Goal: Complete application form

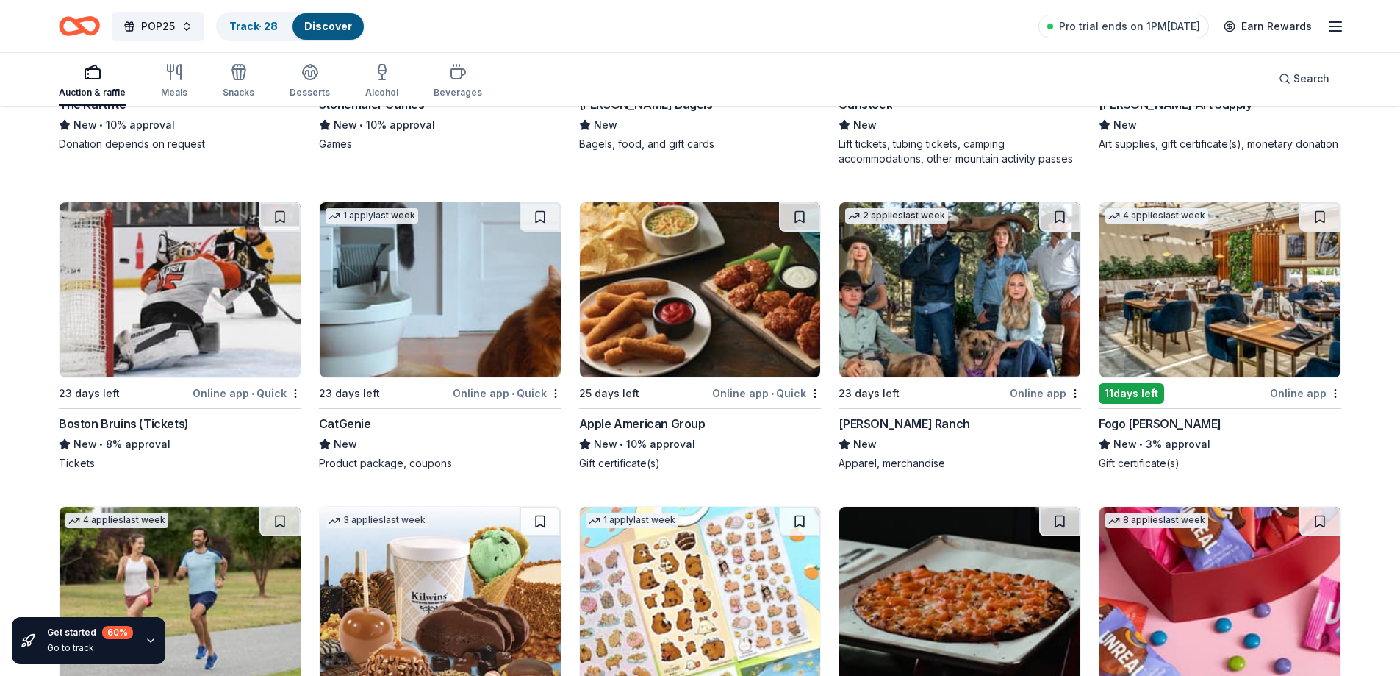
scroll to position [3864, 0]
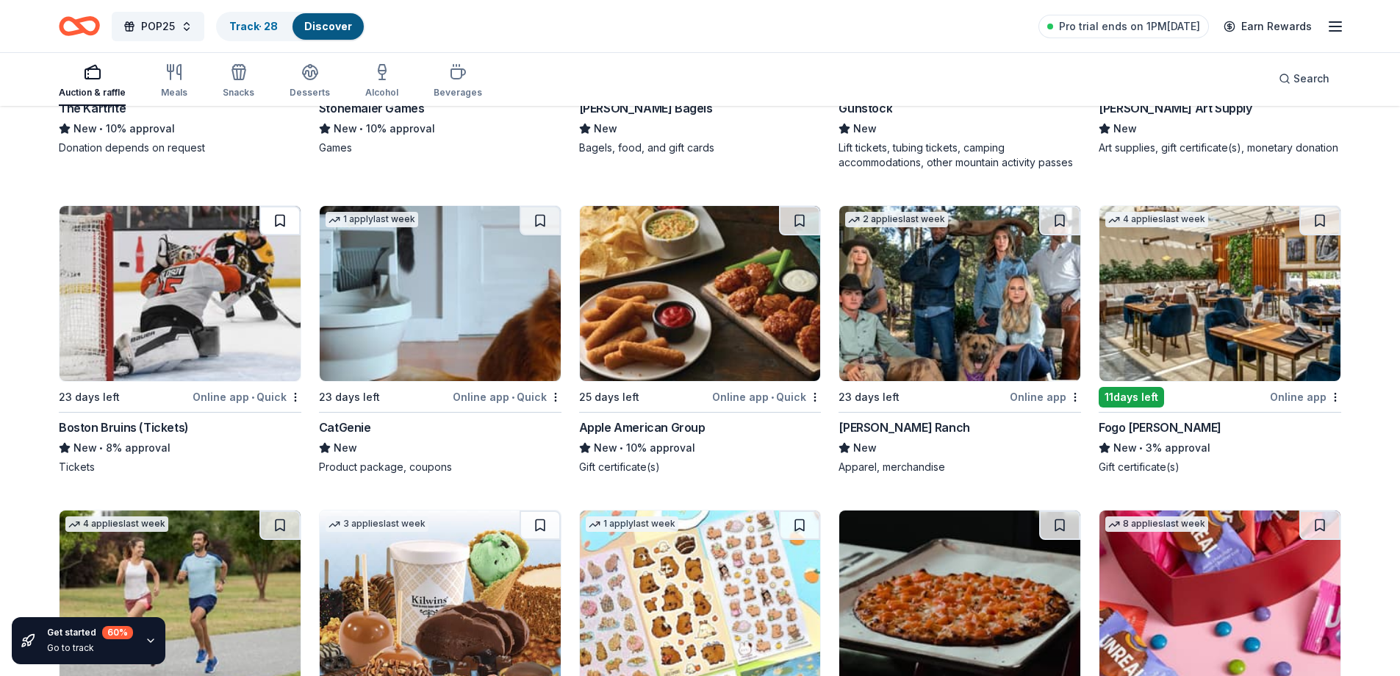
click at [278, 220] on button at bounding box center [279, 220] width 41 height 29
click at [237, 345] on img at bounding box center [180, 293] width 241 height 175
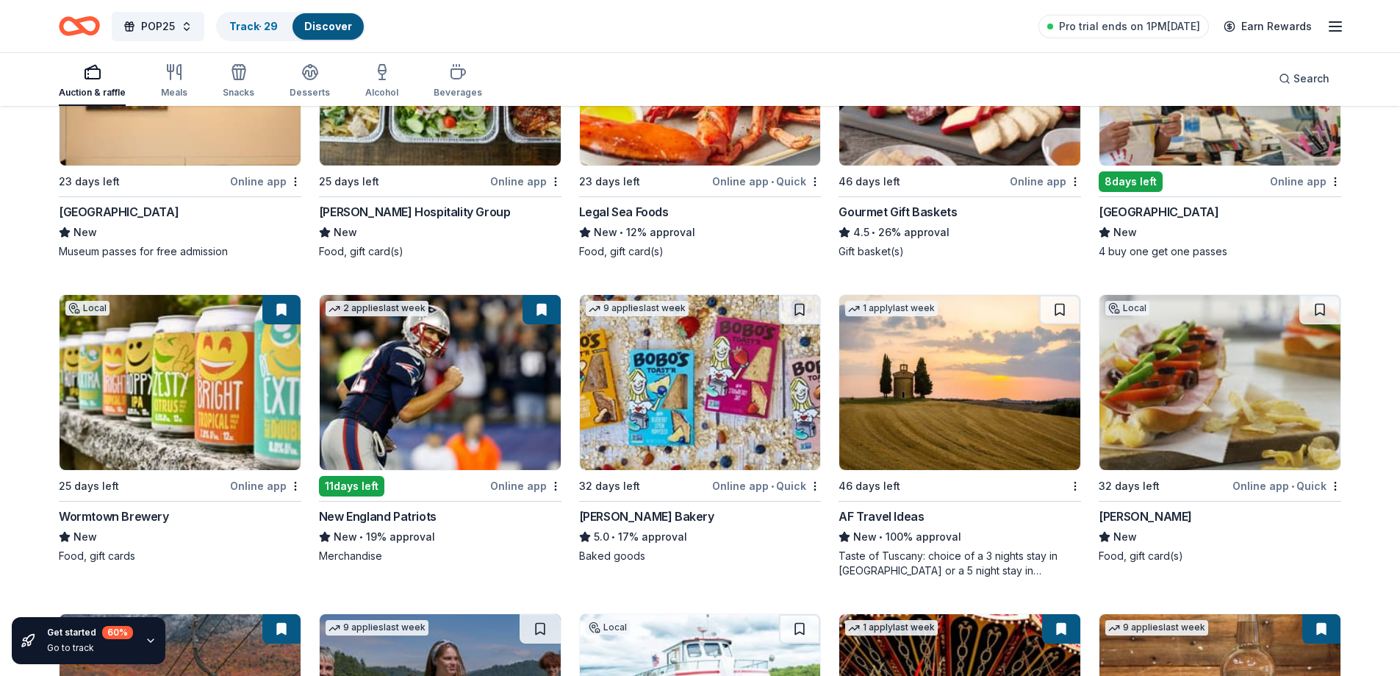
scroll to position [1250, 0]
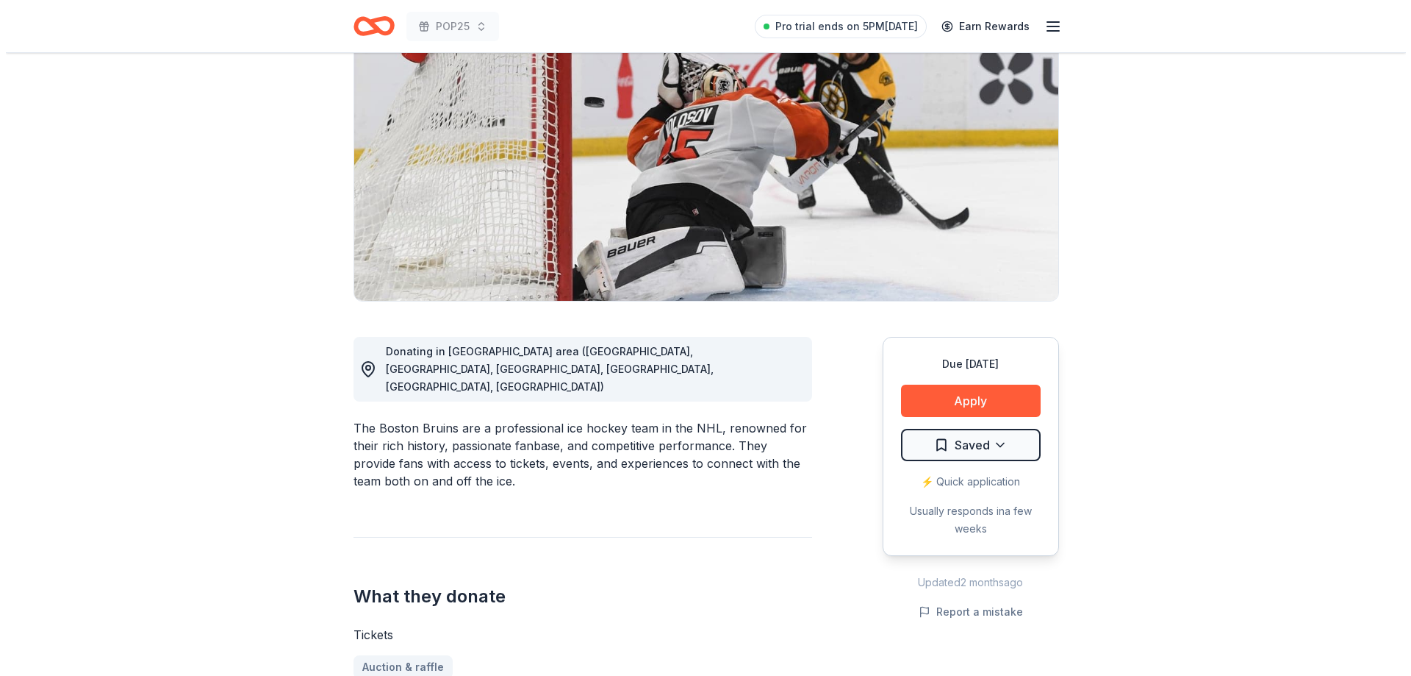
scroll to position [147, 0]
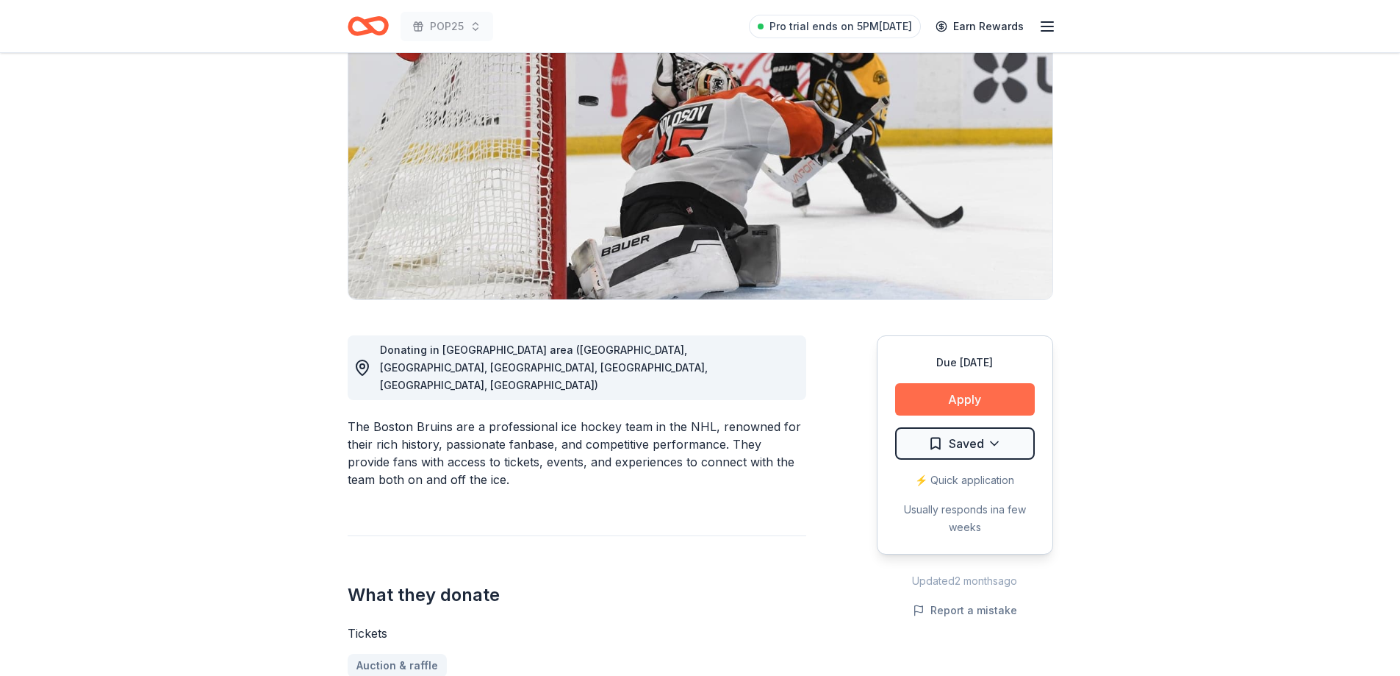
click at [942, 393] on button "Apply" at bounding box center [965, 399] width 140 height 32
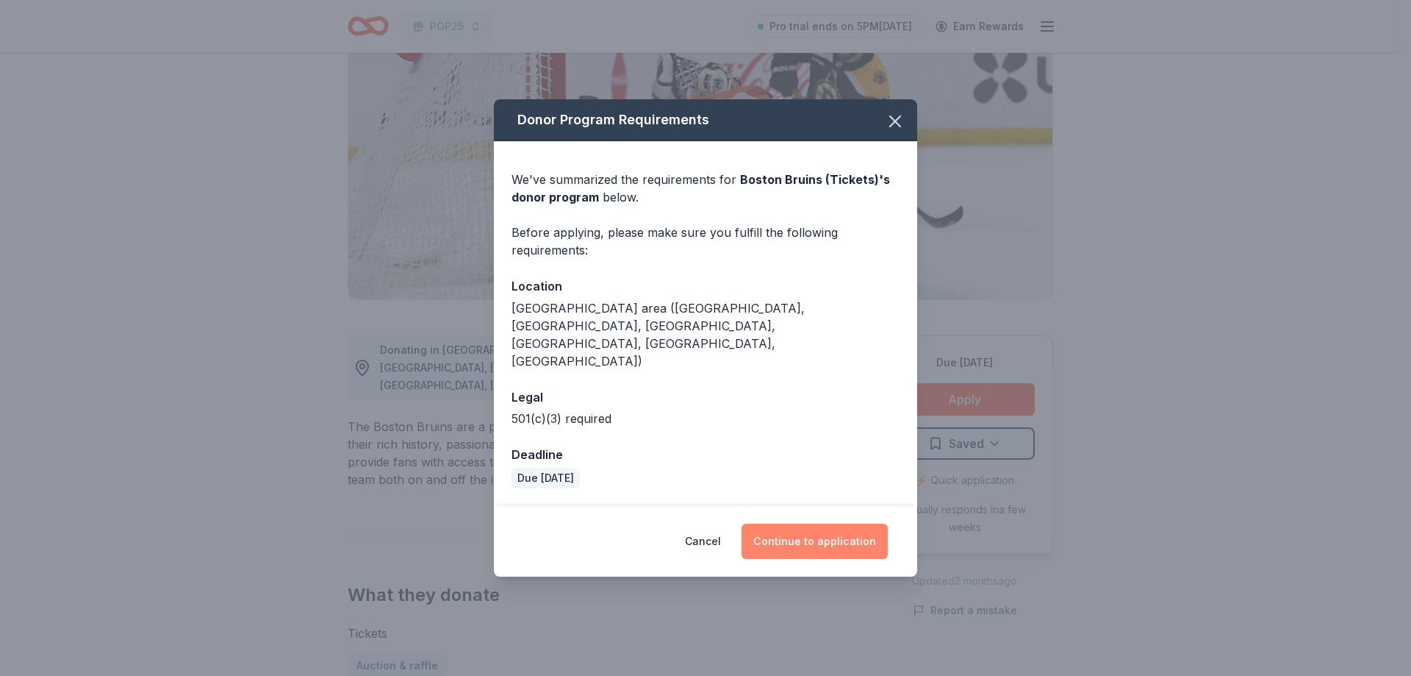
click at [817, 523] on button "Continue to application" at bounding box center [815, 540] width 146 height 35
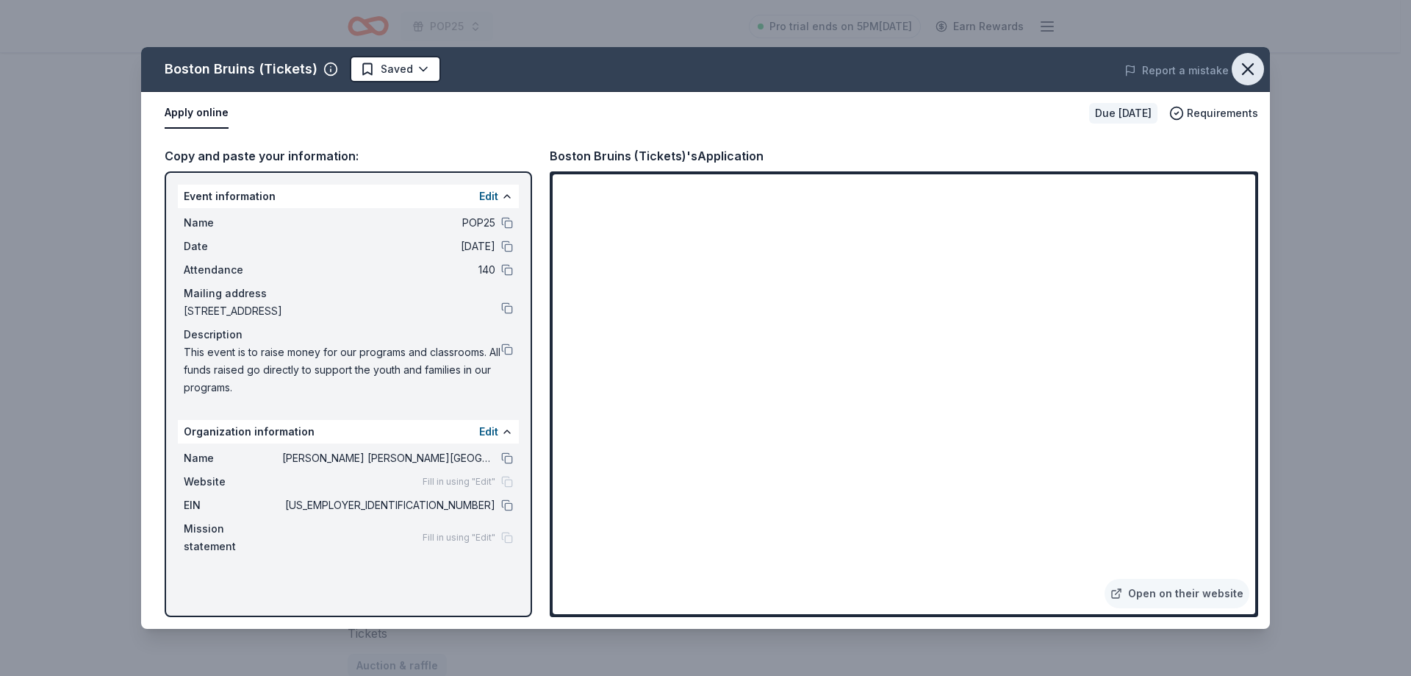
click at [1250, 72] on icon "button" at bounding box center [1248, 69] width 21 height 21
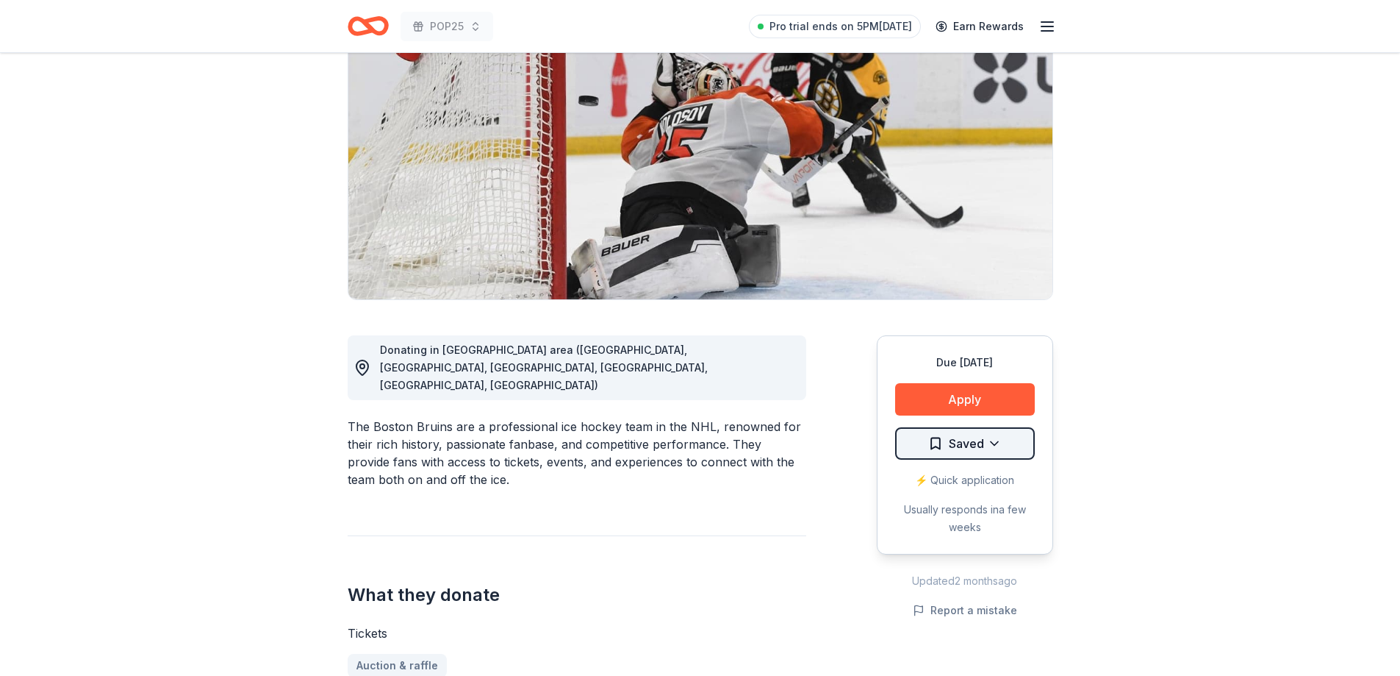
click at [1023, 445] on html "POP25 Pro trial ends on 5PM, 8/19 Earn Rewards Due in 23 days Share Boston Brui…" at bounding box center [700, 191] width 1400 height 676
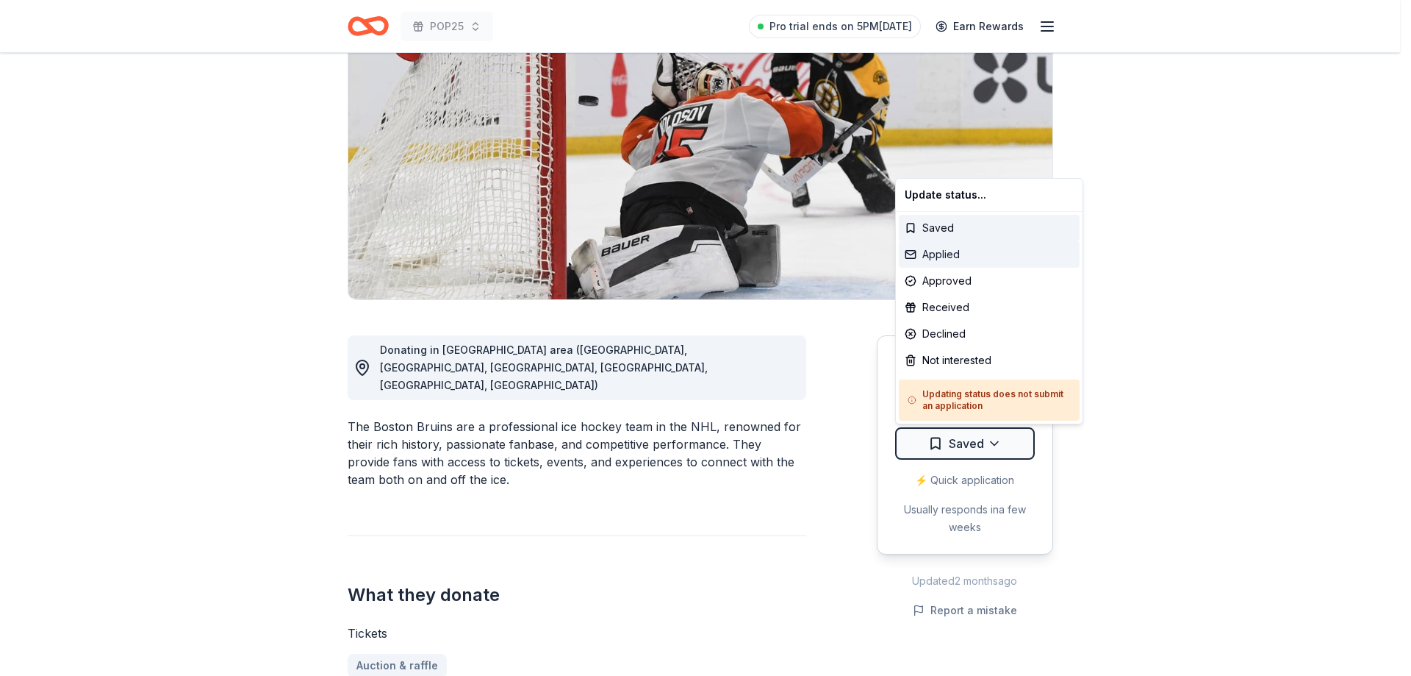
click at [990, 250] on div "Applied" at bounding box center [989, 254] width 181 height 26
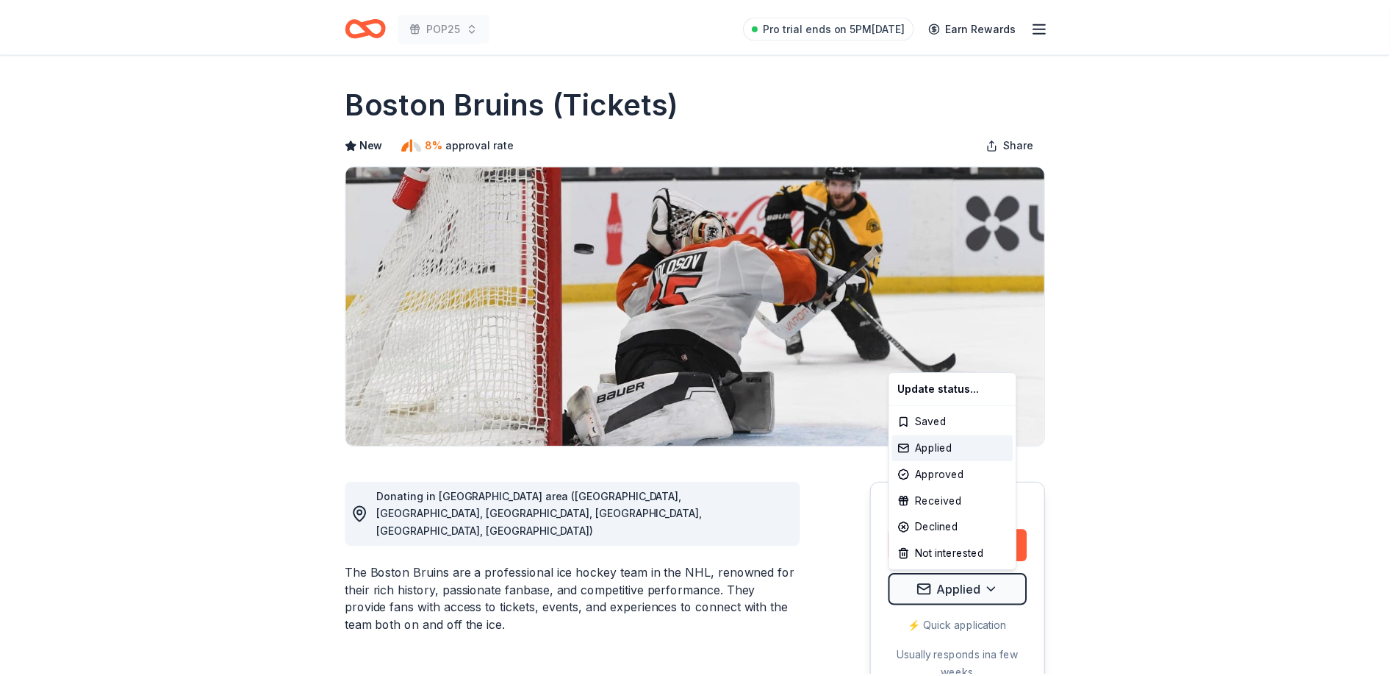
scroll to position [0, 0]
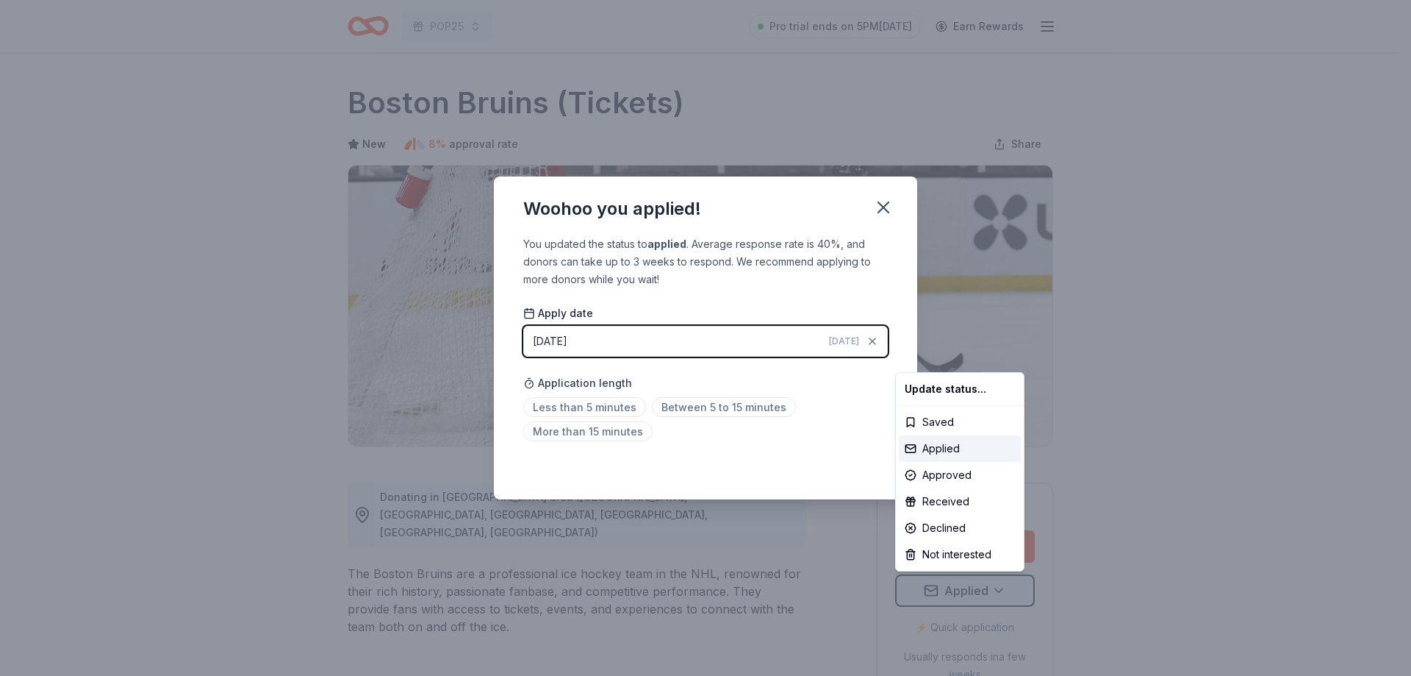
click at [594, 410] on html "POP25 Pro trial ends on 5PM, 8/19 Earn Rewards Due in 23 days Share Boston Brui…" at bounding box center [705, 338] width 1411 height 676
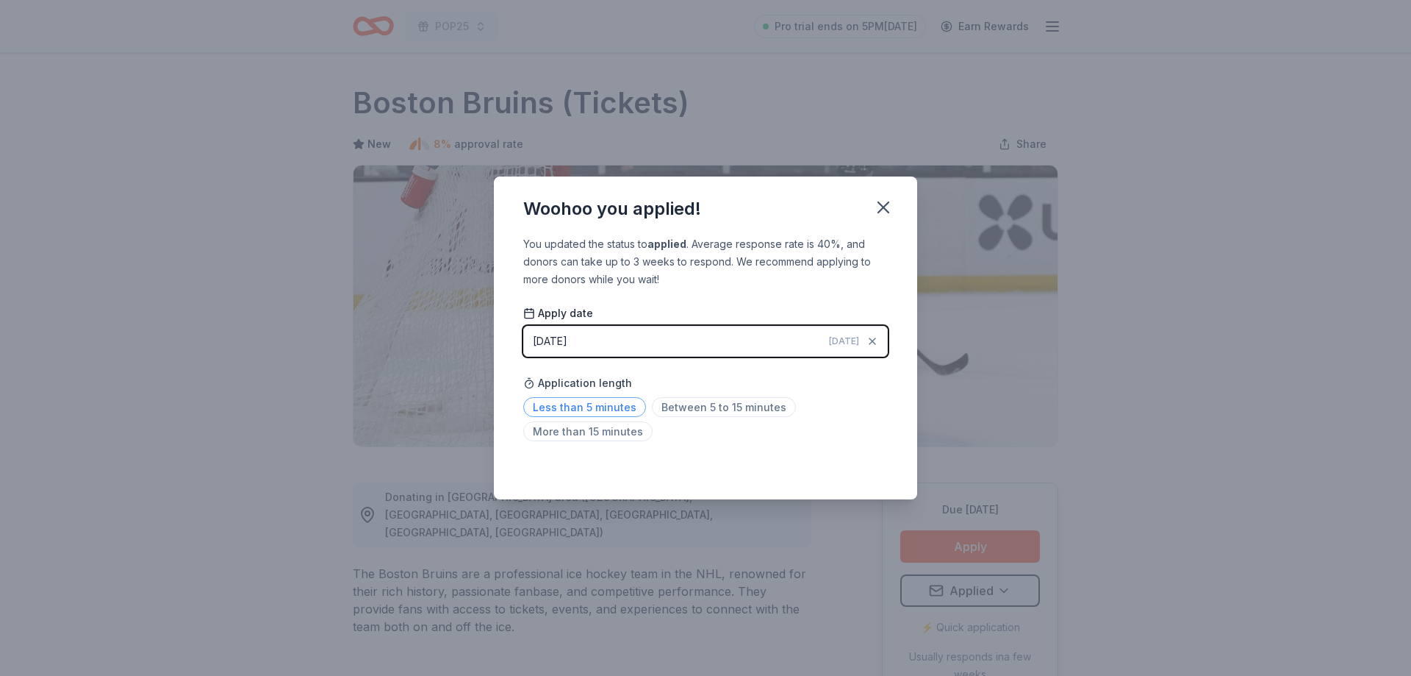
click at [574, 408] on span "Less than 5 minutes" at bounding box center [584, 407] width 123 height 20
click at [873, 202] on icon "button" at bounding box center [883, 207] width 21 height 21
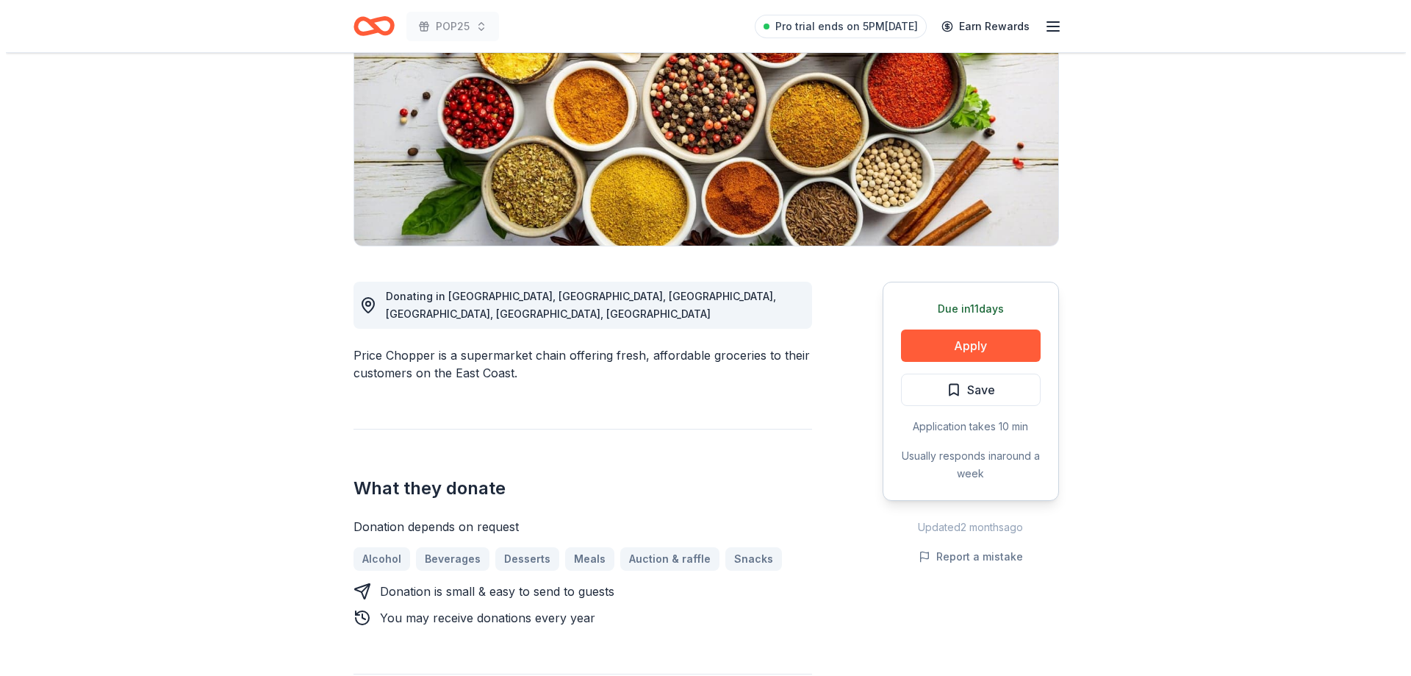
scroll to position [294, 0]
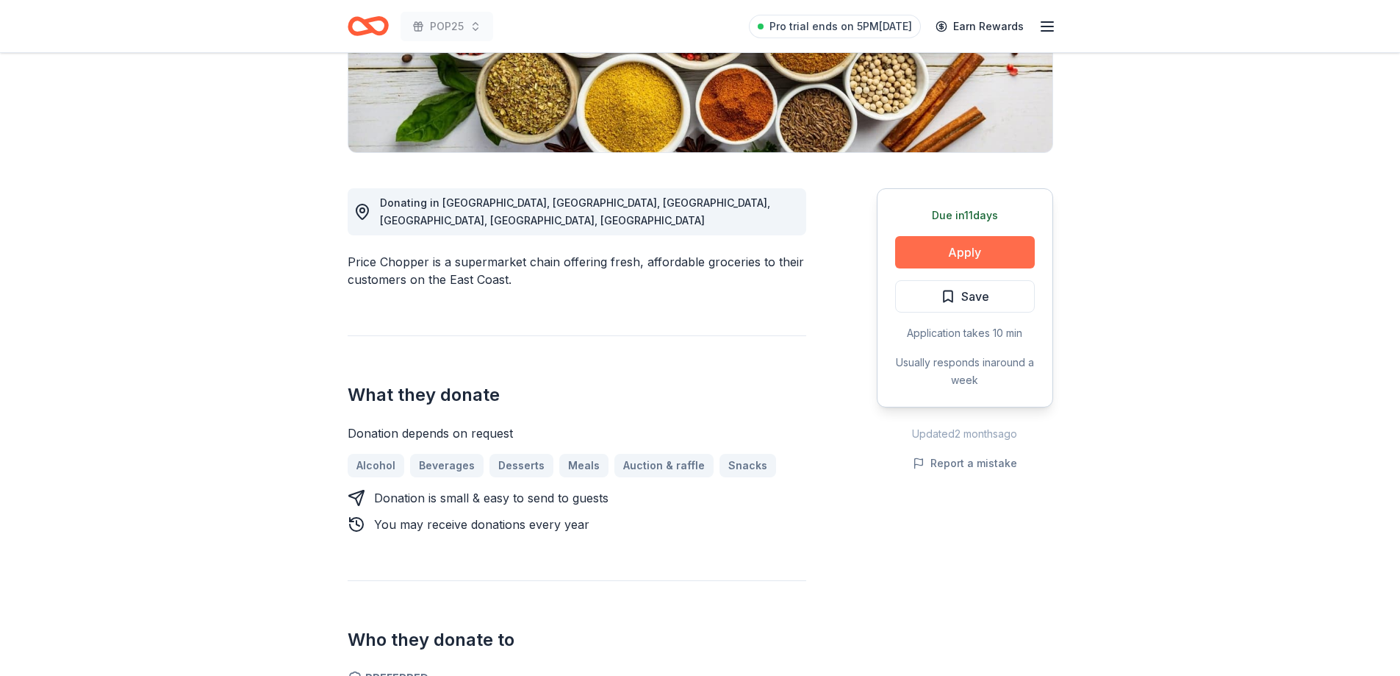
click at [935, 243] on button "Apply" at bounding box center [965, 252] width 140 height 32
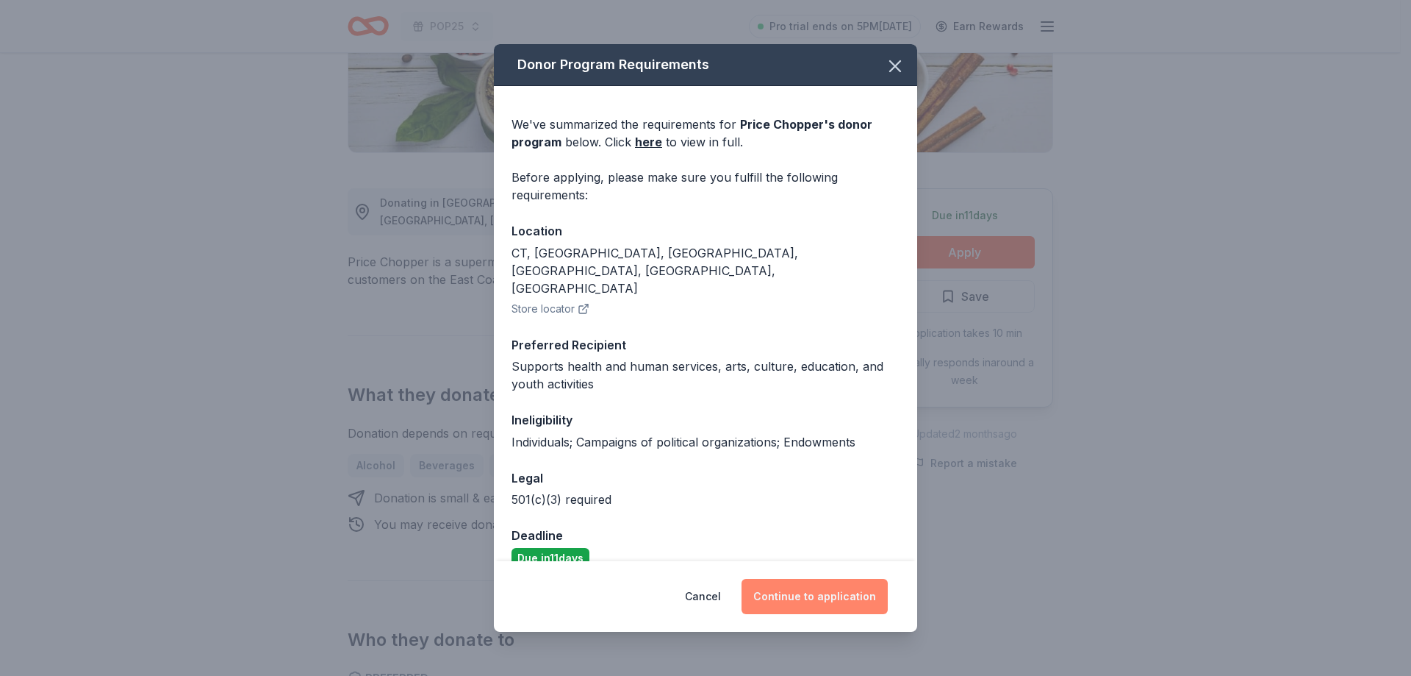
click at [828, 601] on button "Continue to application" at bounding box center [815, 595] width 146 height 35
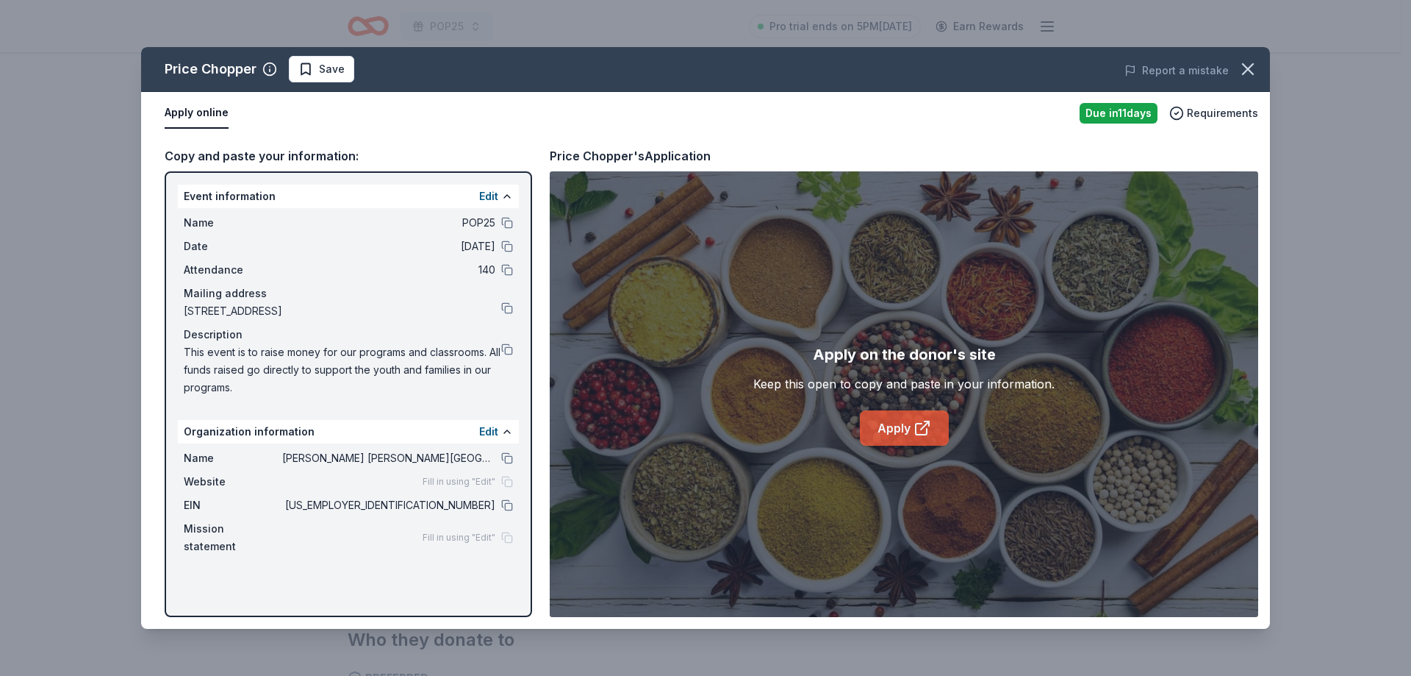
click at [894, 415] on link "Apply" at bounding box center [904, 427] width 89 height 35
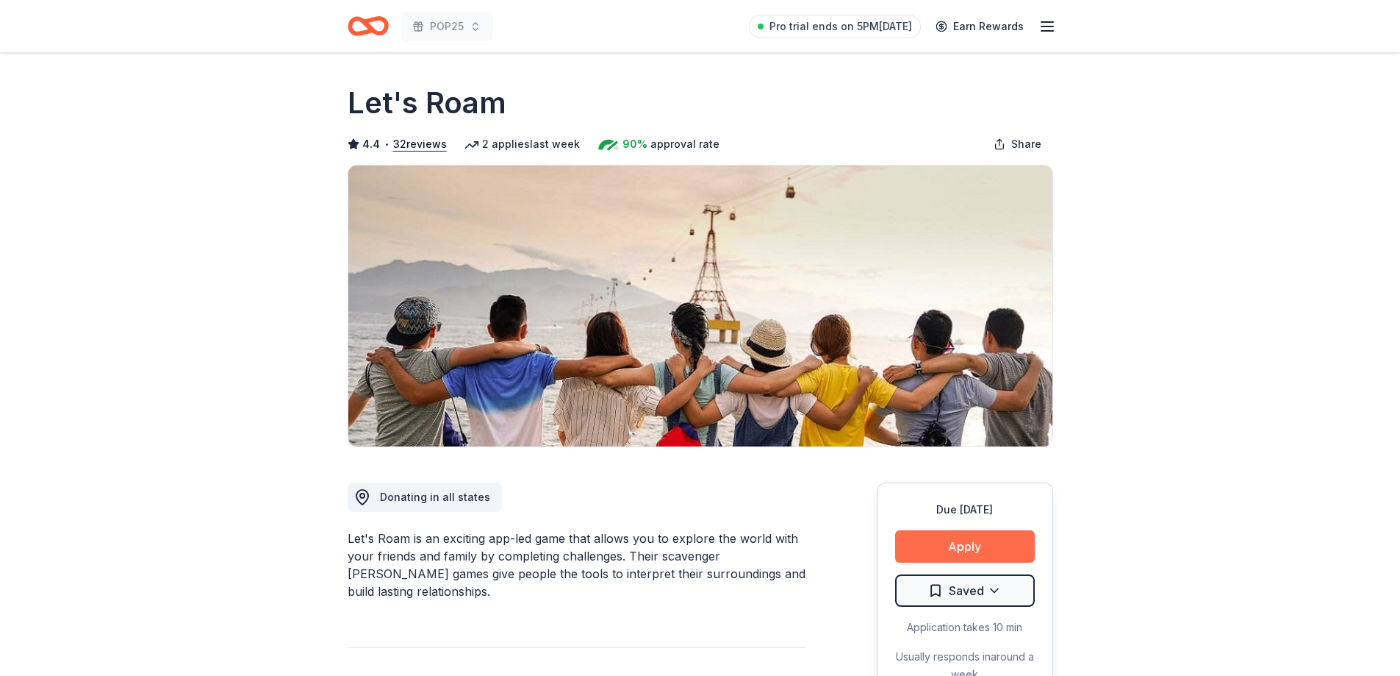
click at [1008, 548] on button "Apply" at bounding box center [965, 546] width 140 height 32
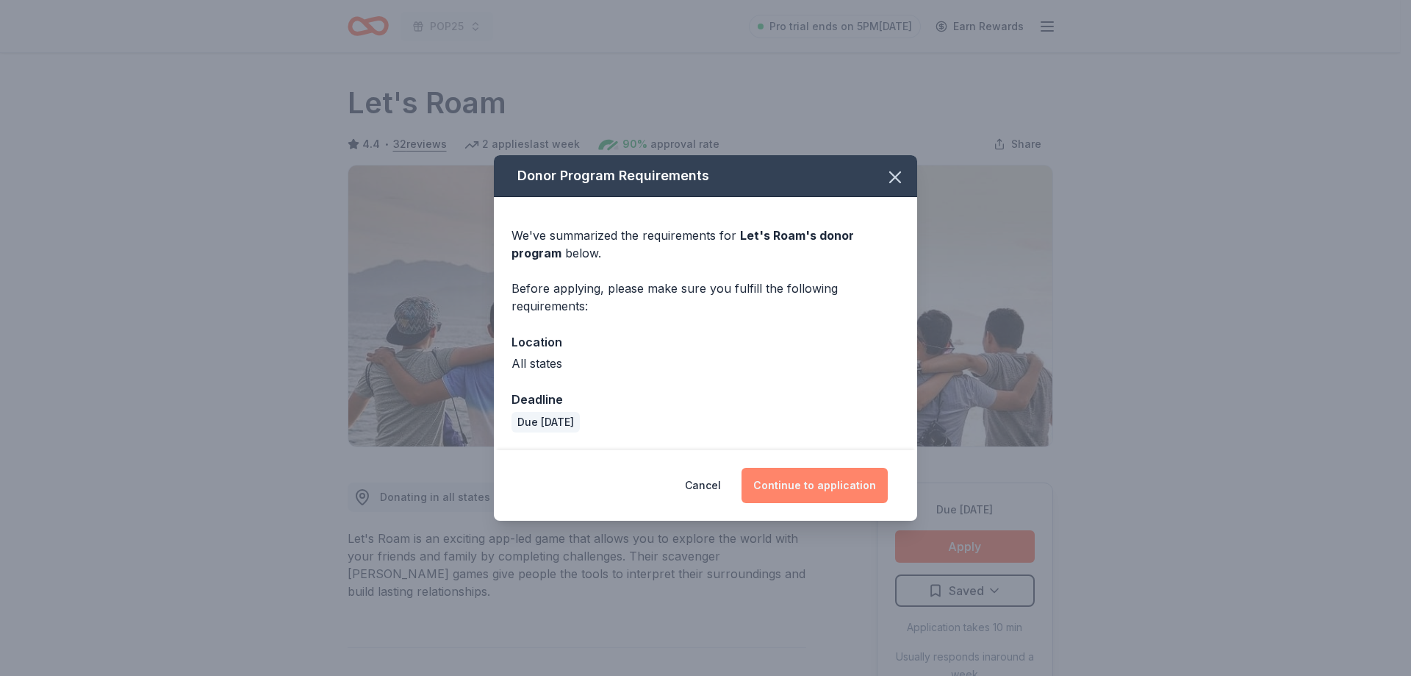
click at [800, 481] on button "Continue to application" at bounding box center [815, 484] width 146 height 35
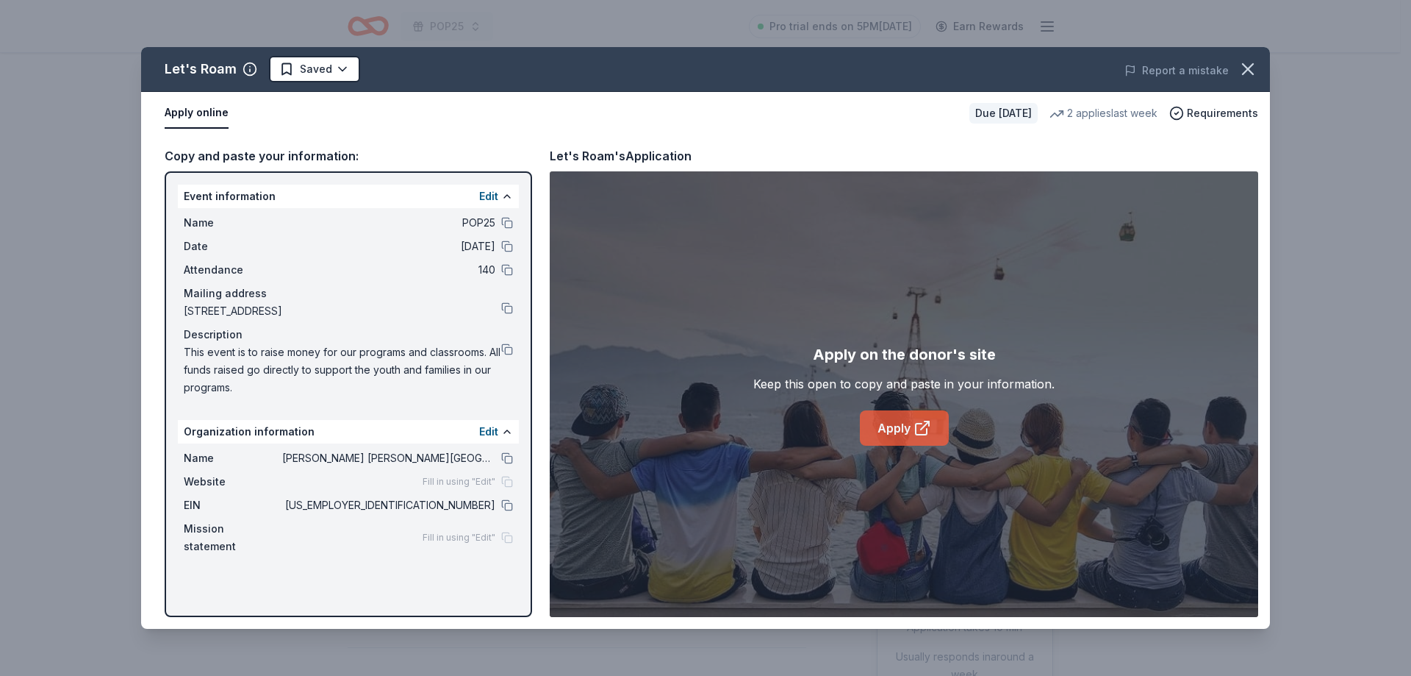
click at [904, 423] on link "Apply" at bounding box center [904, 427] width 89 height 35
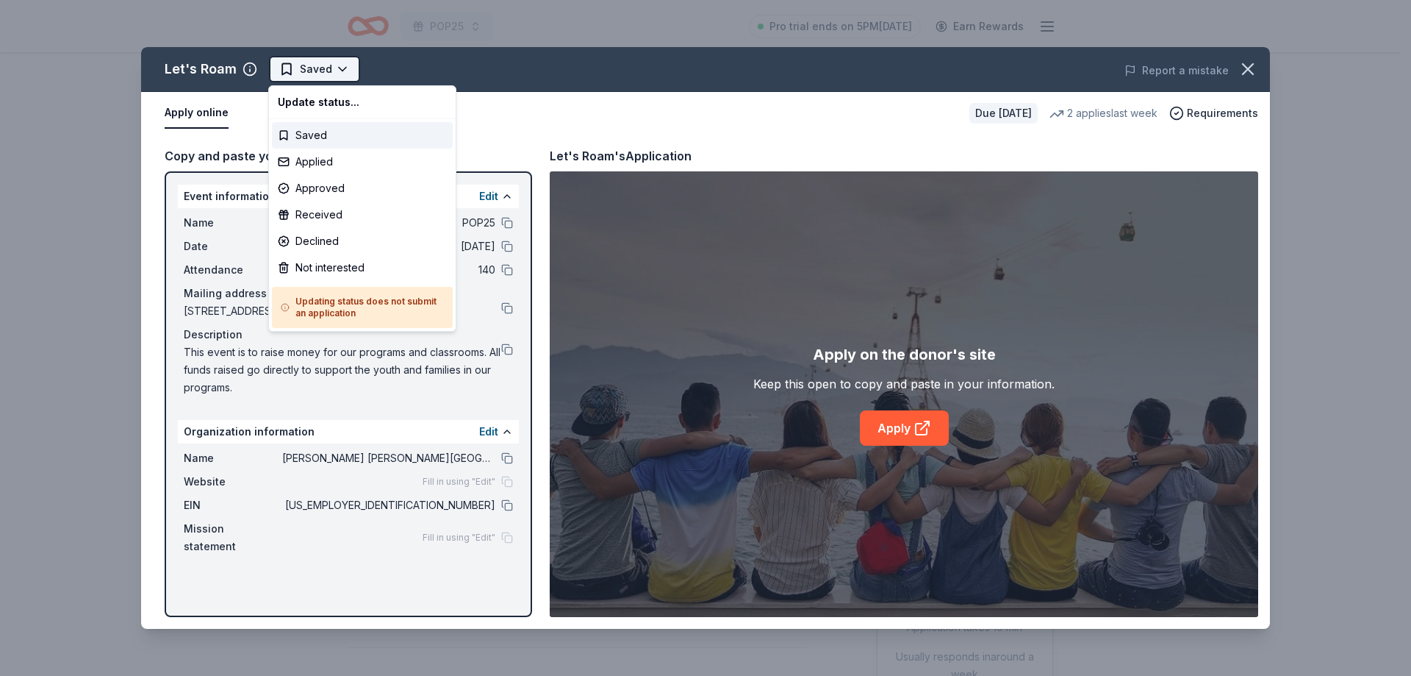
click at [336, 64] on html "POP25 Pro trial ends on 5PM, 8/19 Earn Rewards Due in 23 days Share Let's Roam …" at bounding box center [705, 338] width 1411 height 676
click at [344, 185] on div "Approved" at bounding box center [362, 188] width 181 height 26
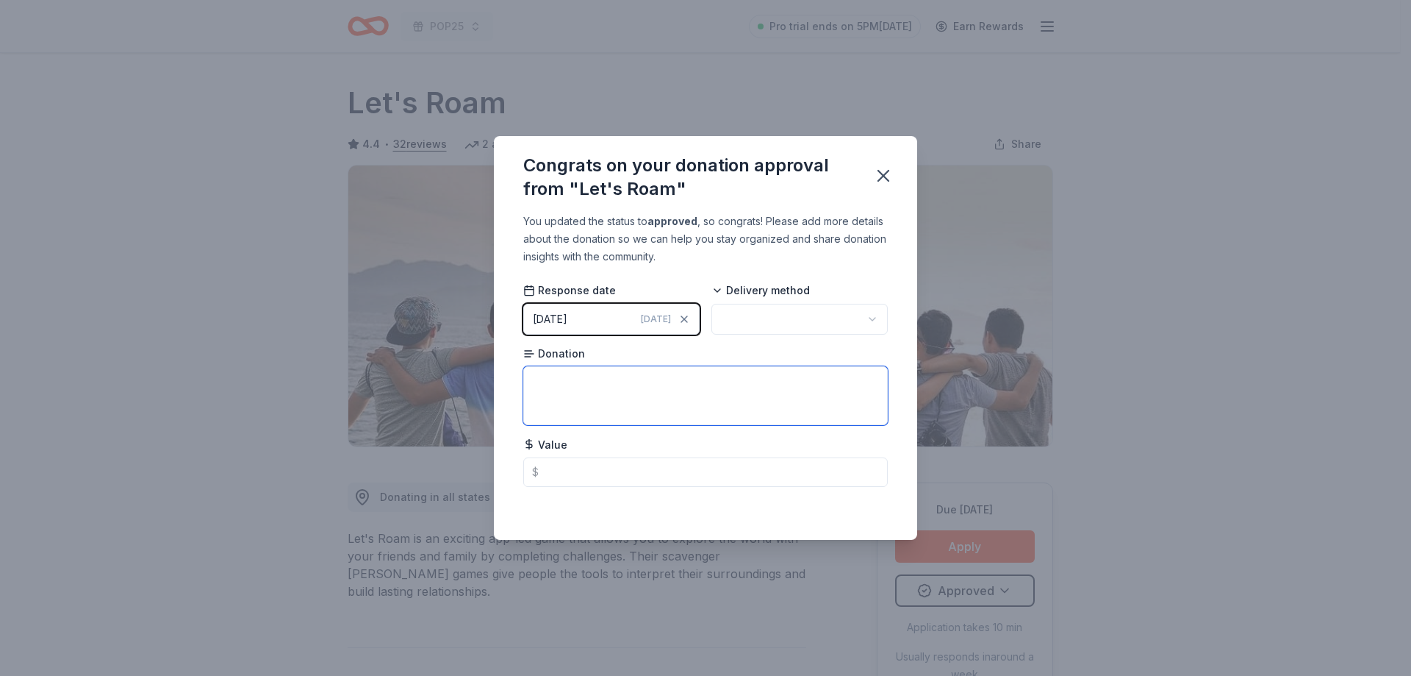
click at [698, 381] on textarea at bounding box center [705, 395] width 365 height 59
type textarea "$200 worth of challenges"
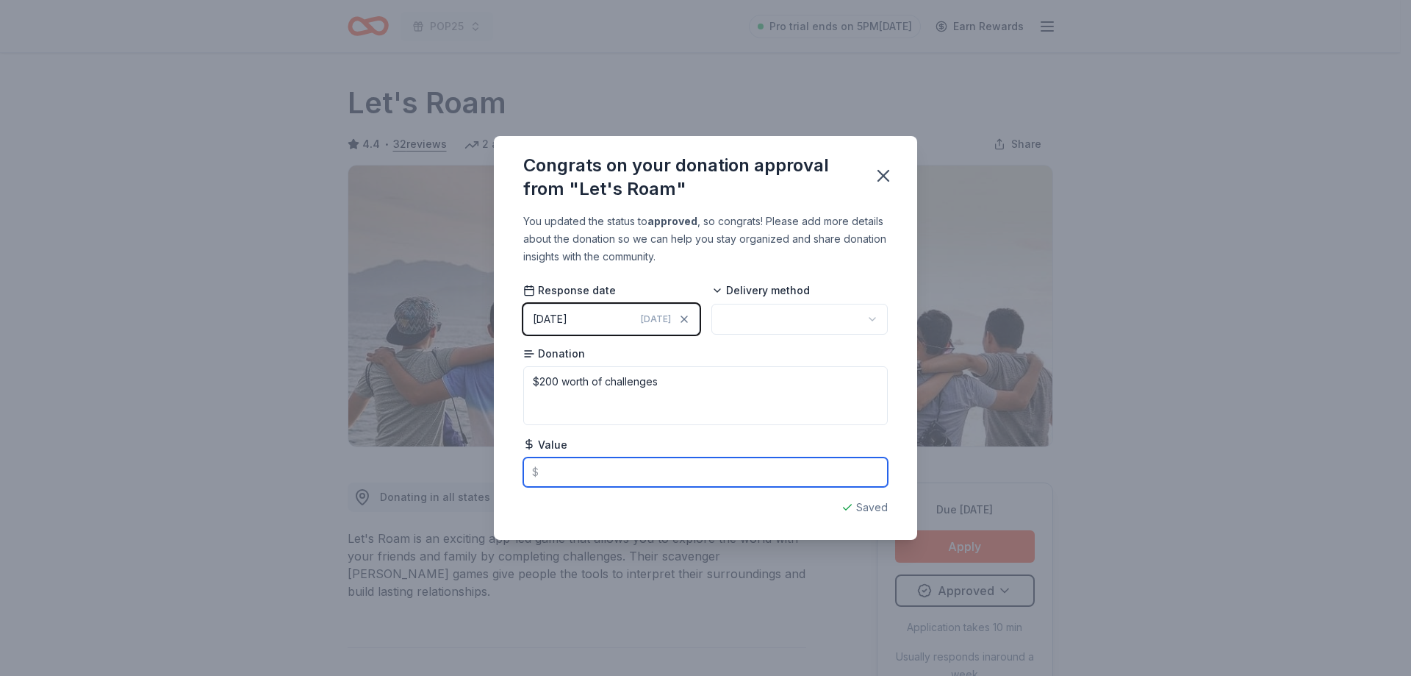
click at [648, 478] on input "text" at bounding box center [705, 471] width 365 height 29
type input "200.00"
click at [886, 171] on icon "button" at bounding box center [883, 175] width 21 height 21
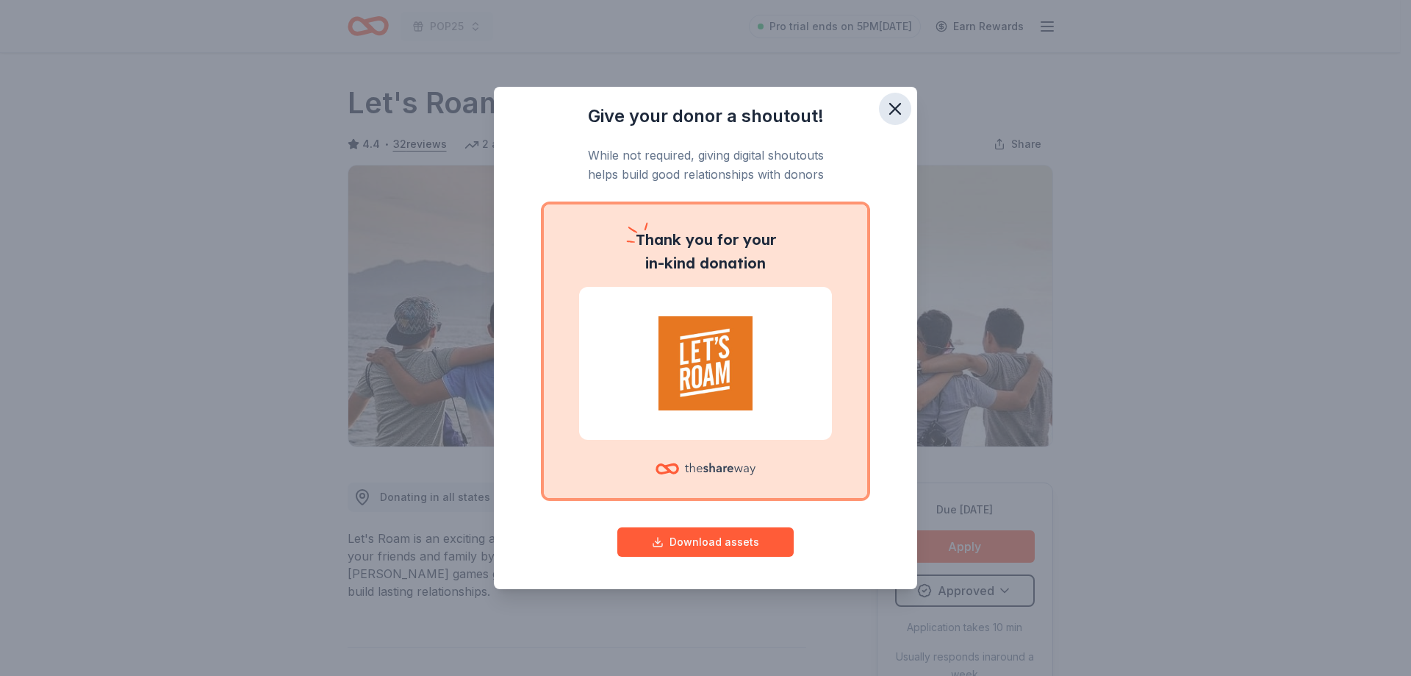
click at [900, 112] on icon "button" at bounding box center [895, 109] width 10 height 10
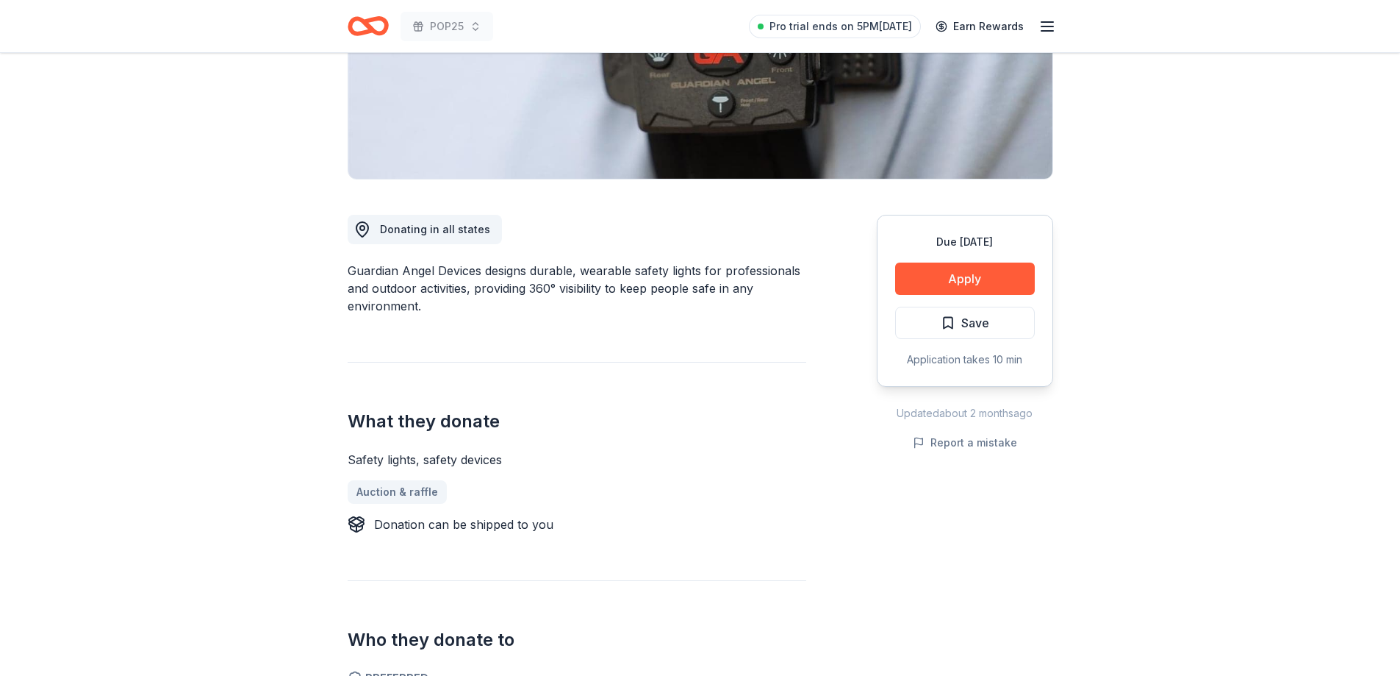
scroll to position [294, 0]
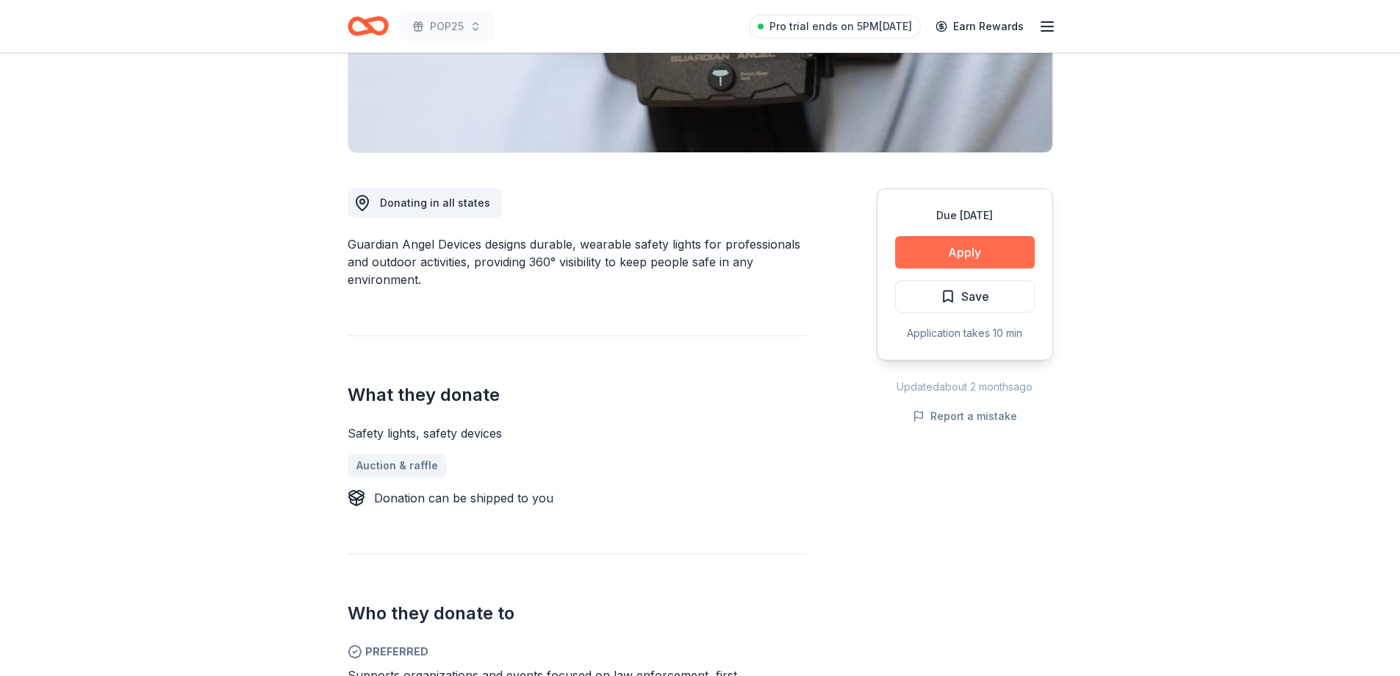
click at [1008, 257] on button "Apply" at bounding box center [965, 252] width 140 height 32
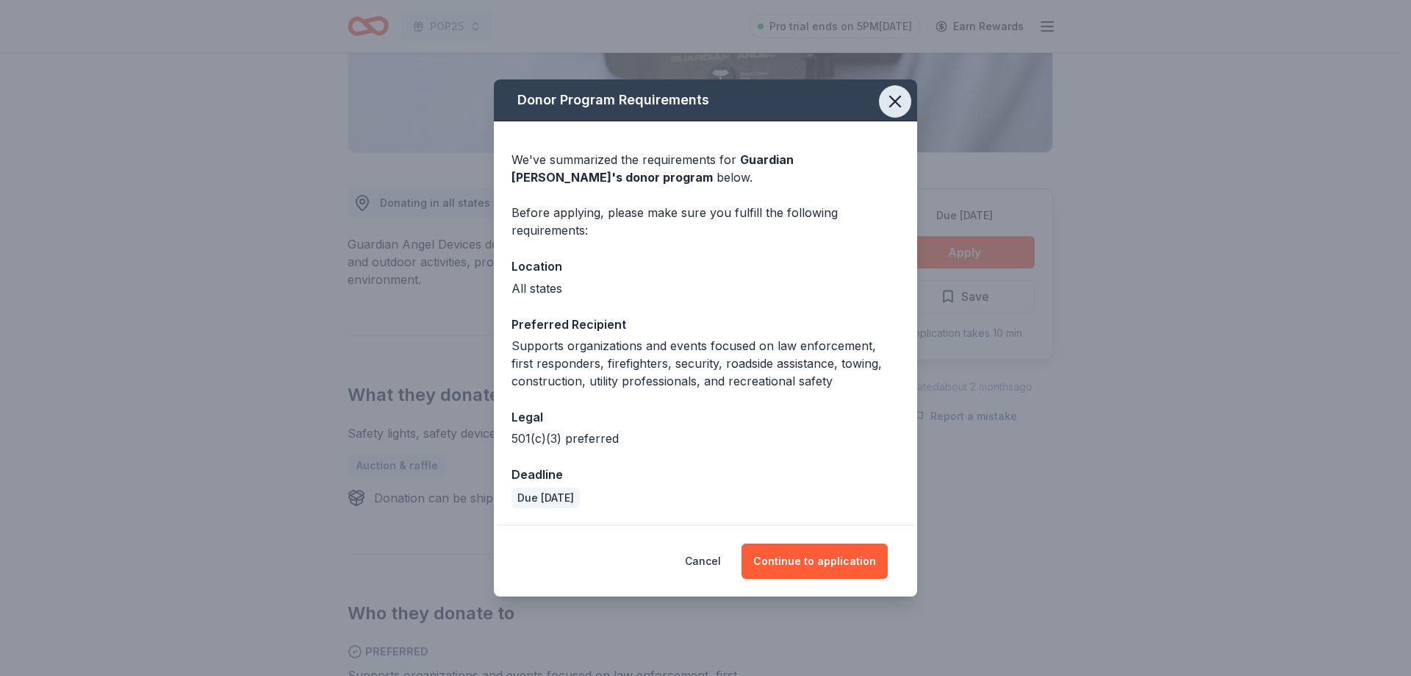
click at [888, 101] on icon "button" at bounding box center [895, 101] width 21 height 21
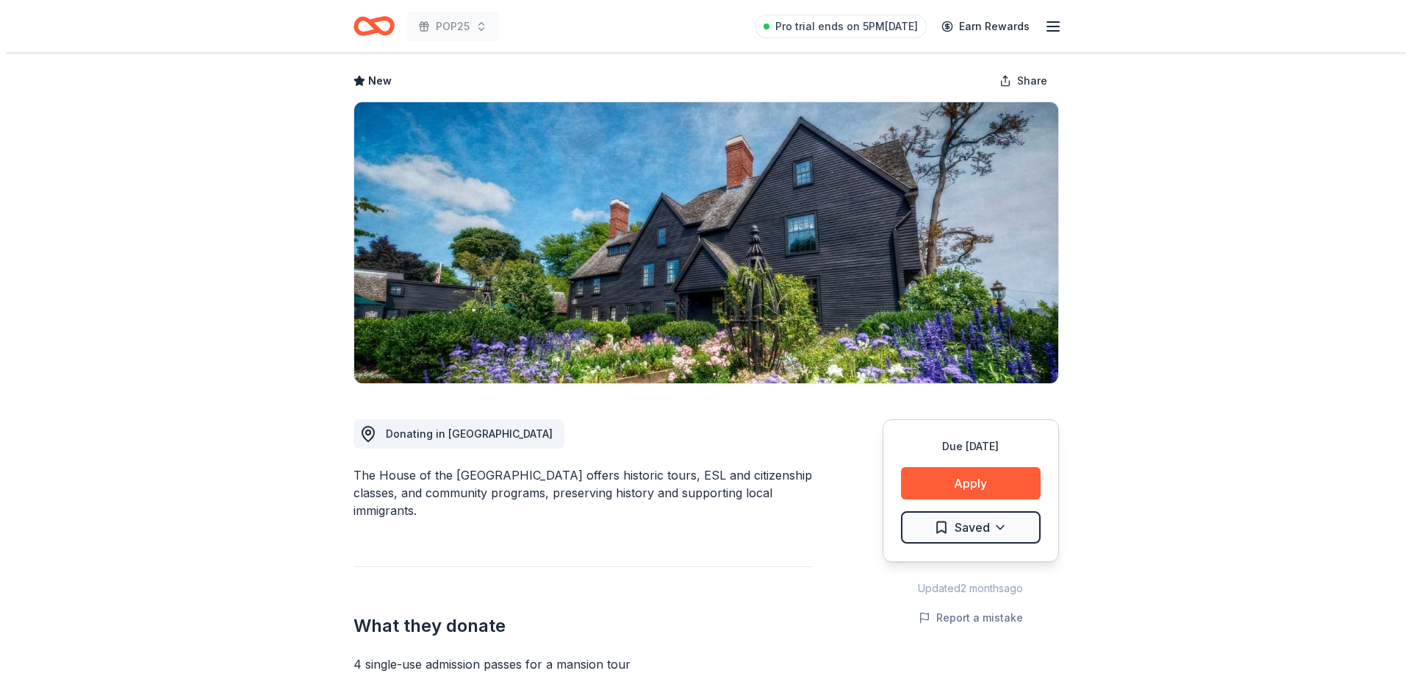
scroll to position [147, 0]
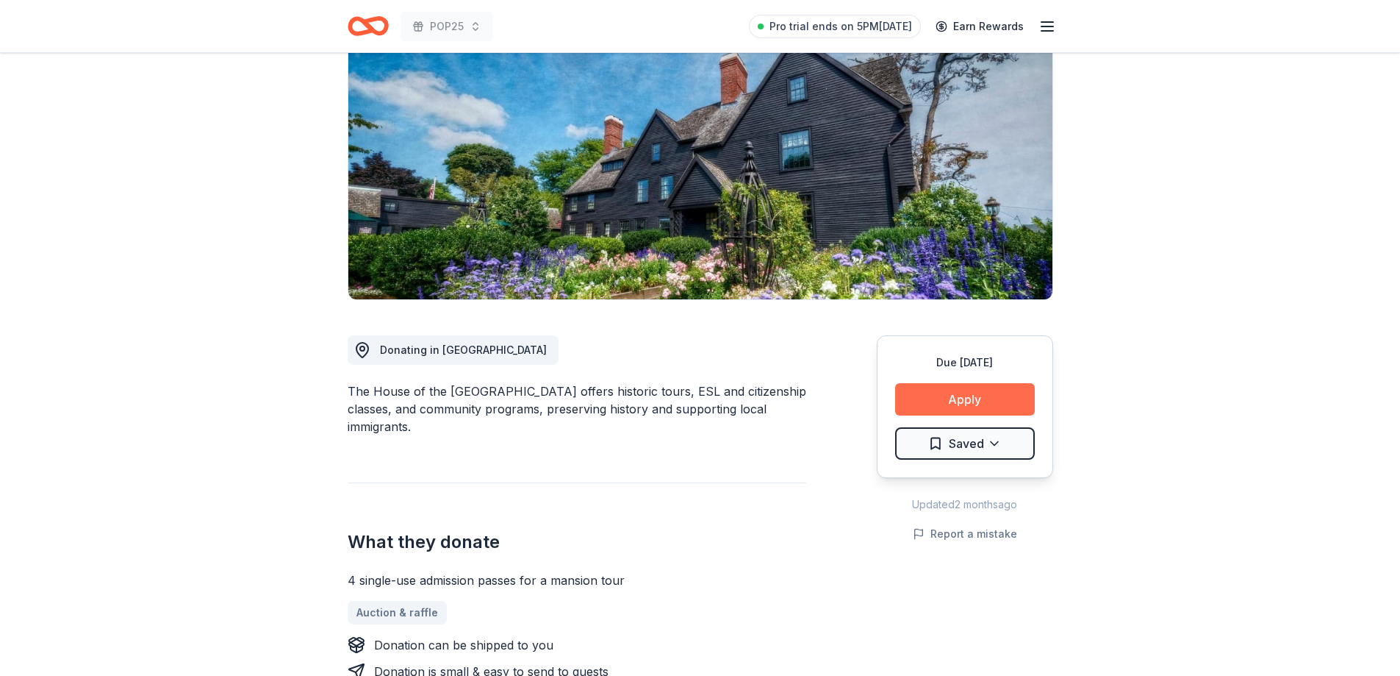
click at [947, 408] on button "Apply" at bounding box center [965, 399] width 140 height 32
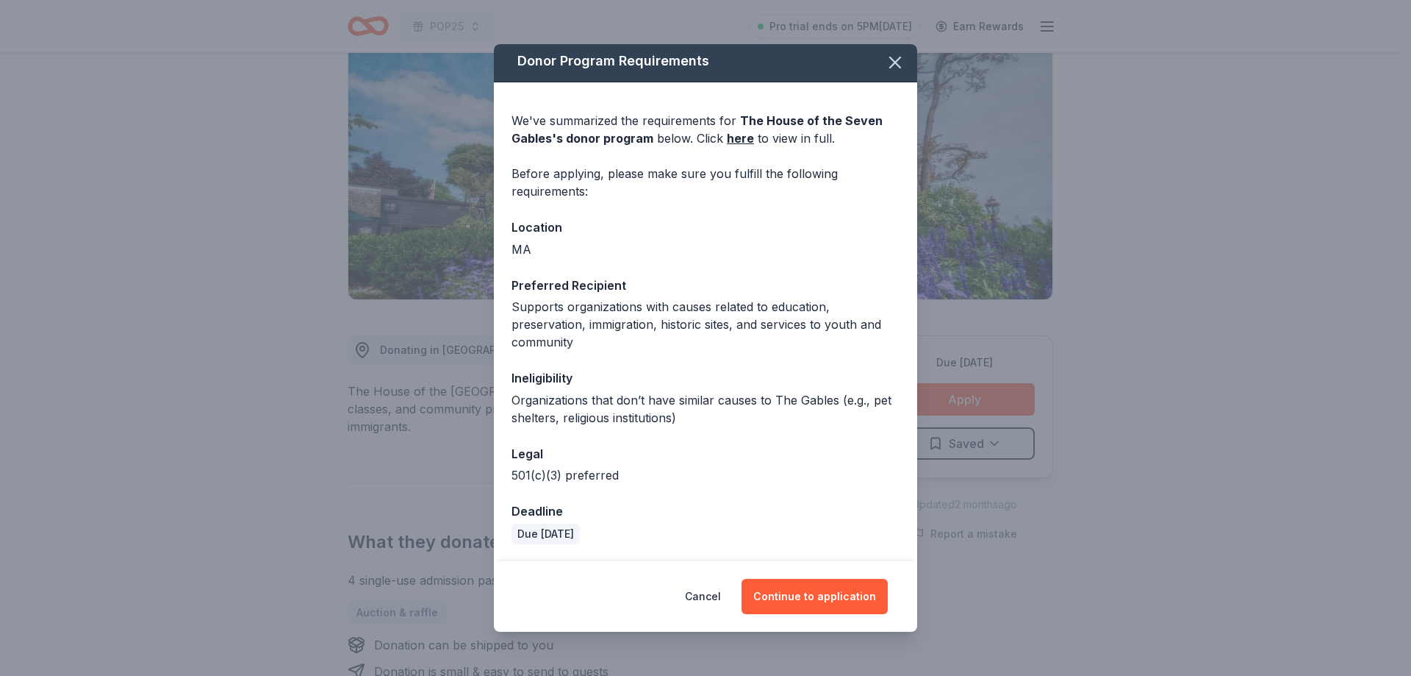
scroll to position [4, 0]
click at [838, 585] on button "Continue to application" at bounding box center [815, 595] width 146 height 35
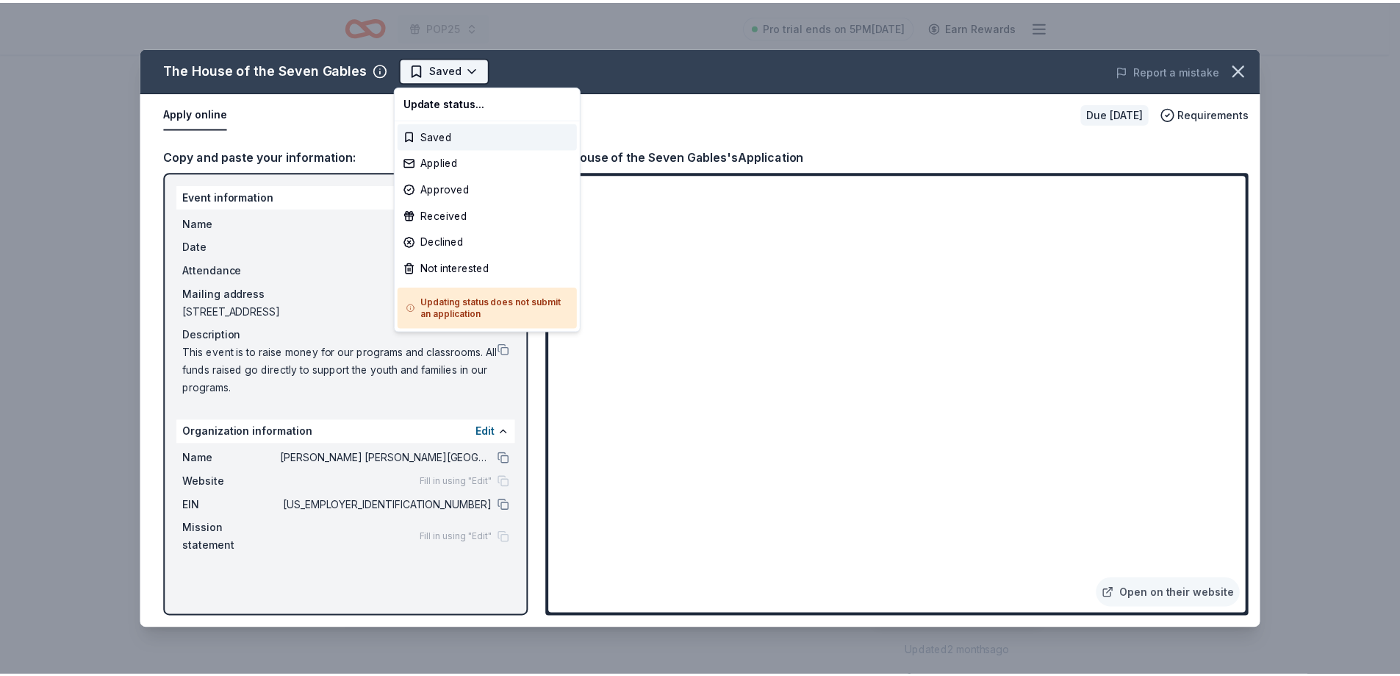
scroll to position [0, 0]
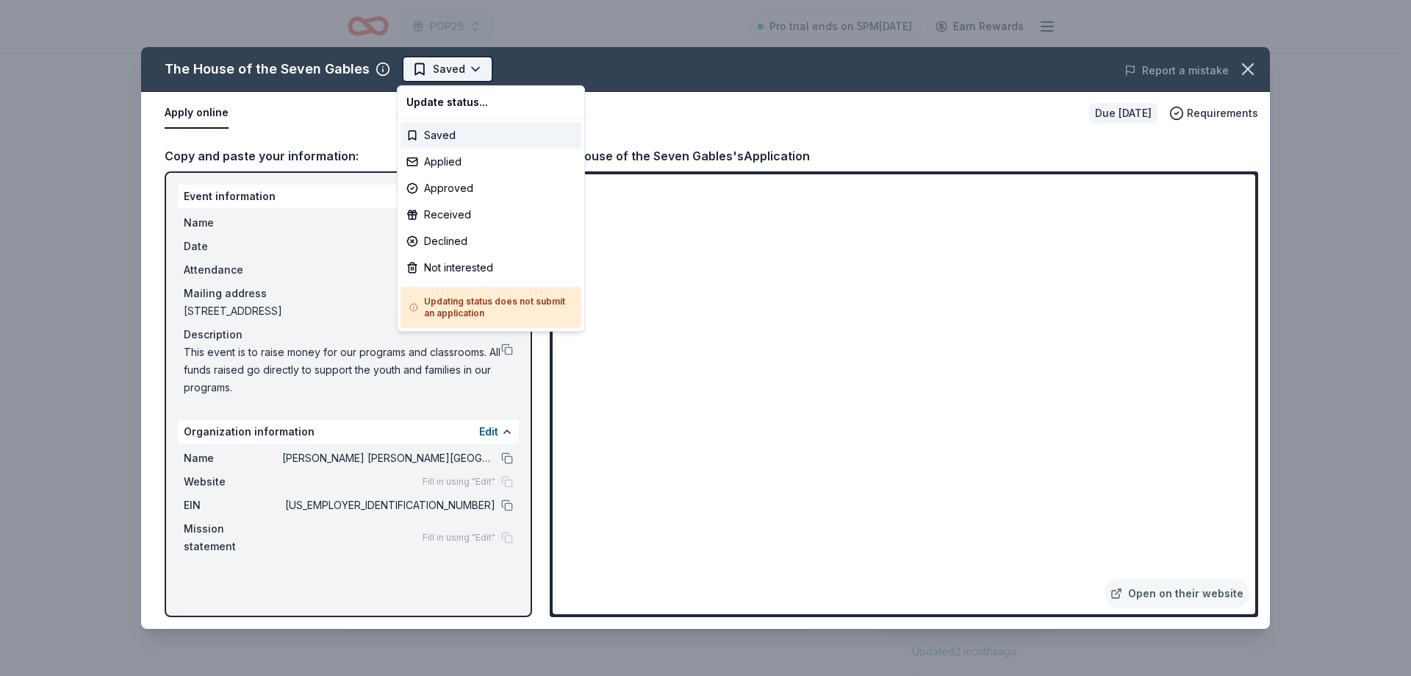
click at [451, 66] on html "POP25 Pro trial ends on 5PM[DATE] Earn Rewards Due [DATE] Share The House of th…" at bounding box center [705, 338] width 1411 height 676
click at [434, 155] on div "Applied" at bounding box center [491, 161] width 181 height 26
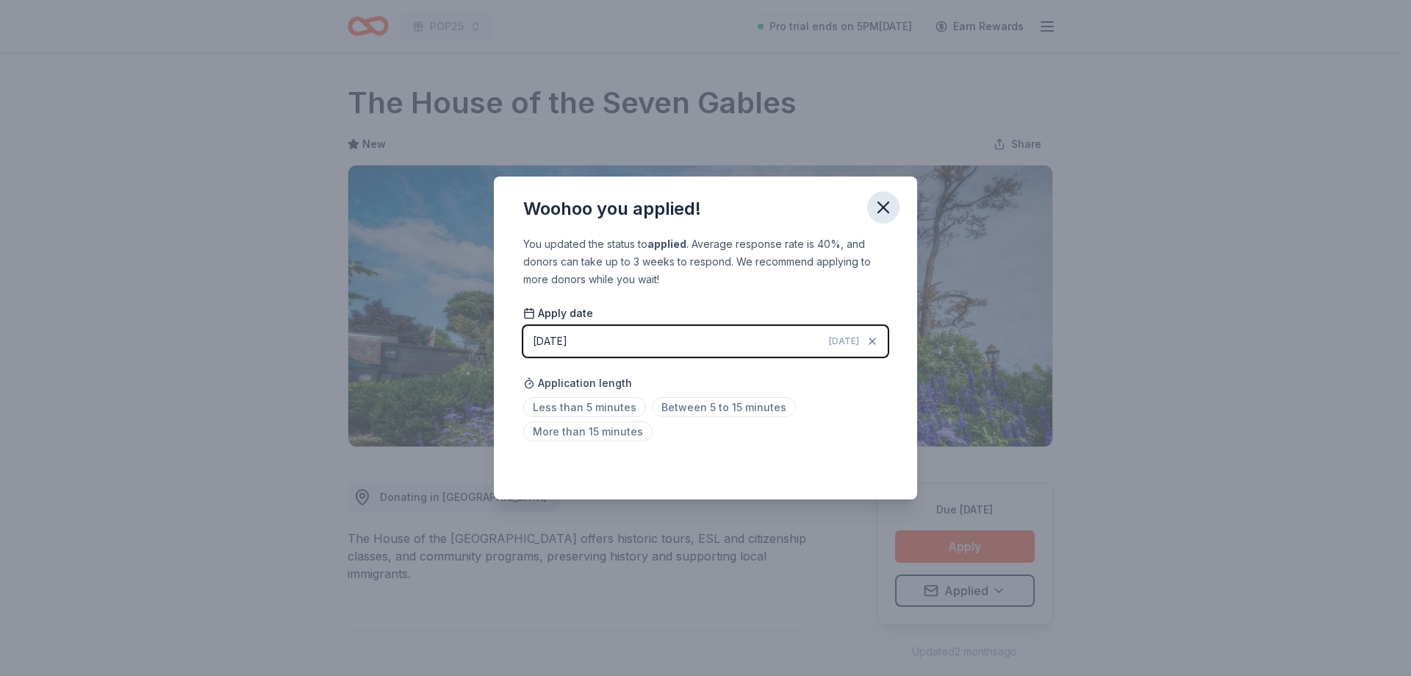
click at [877, 204] on icon "button" at bounding box center [883, 207] width 21 height 21
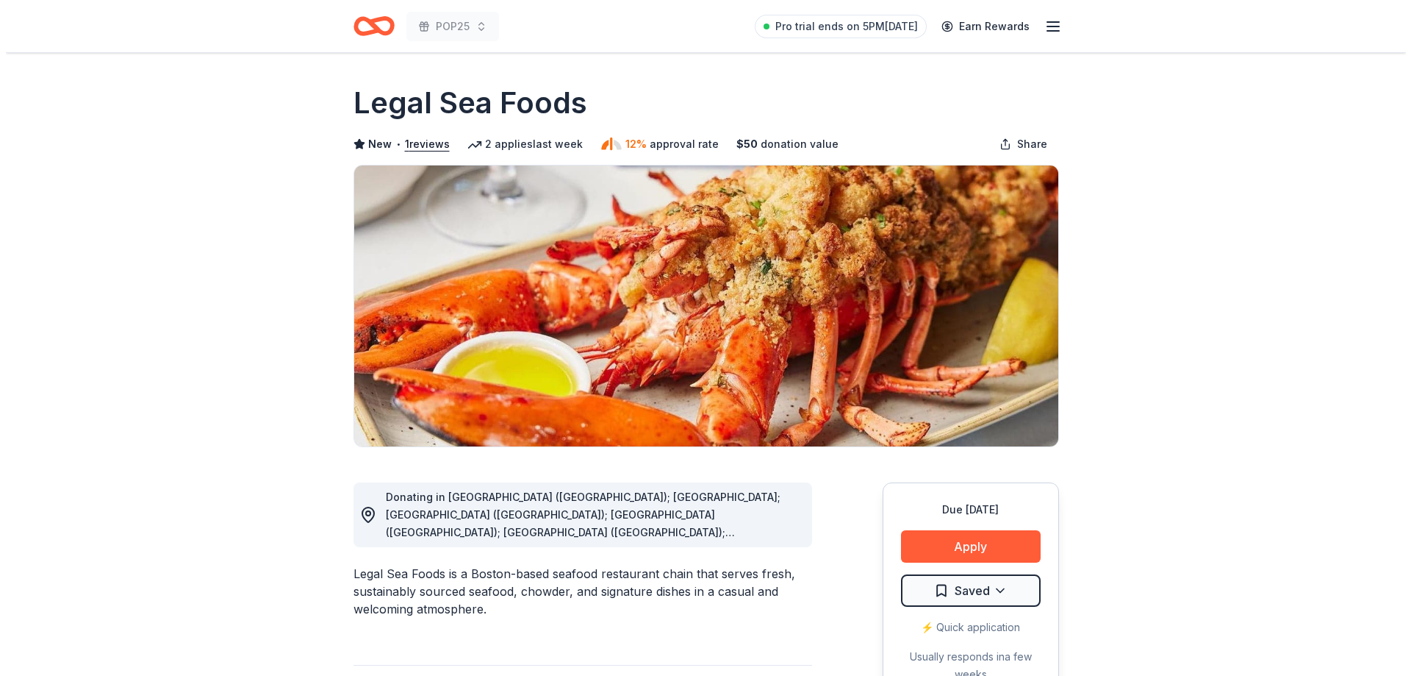
scroll to position [74, 0]
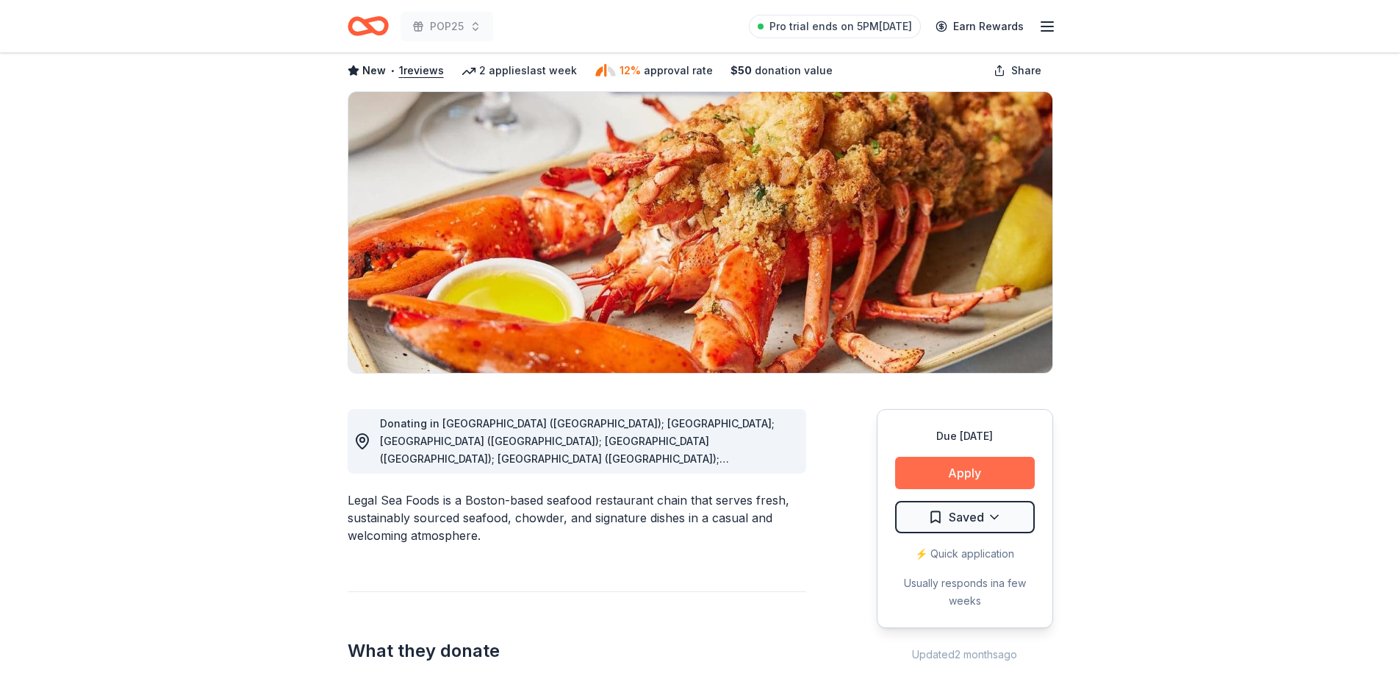
click at [972, 473] on button "Apply" at bounding box center [965, 472] width 140 height 32
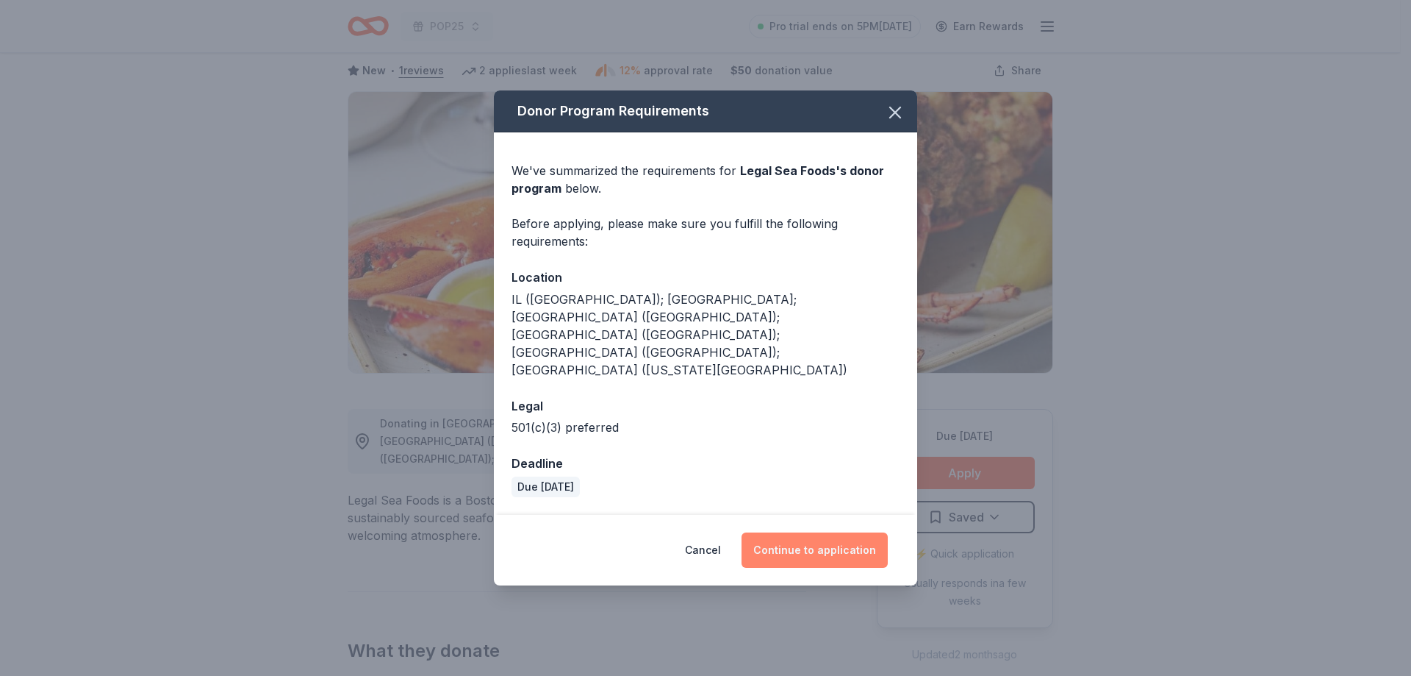
click at [819, 532] on button "Continue to application" at bounding box center [815, 549] width 146 height 35
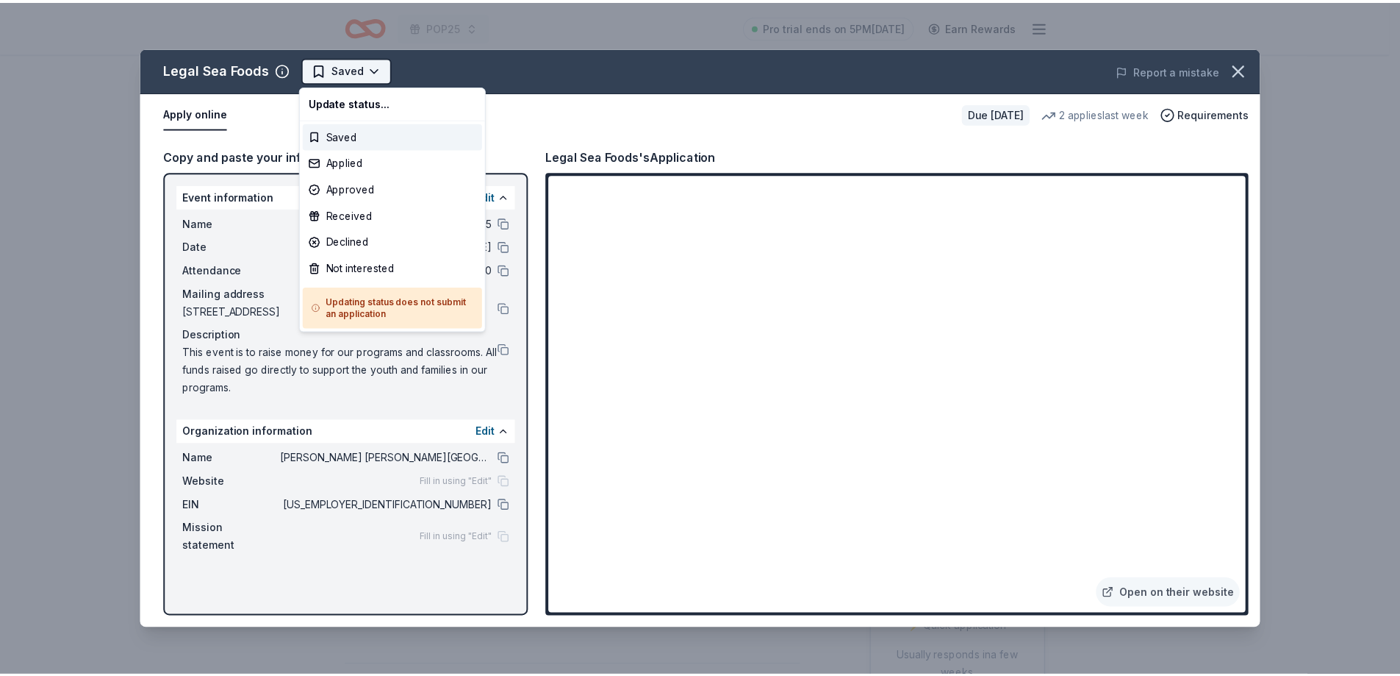
scroll to position [0, 0]
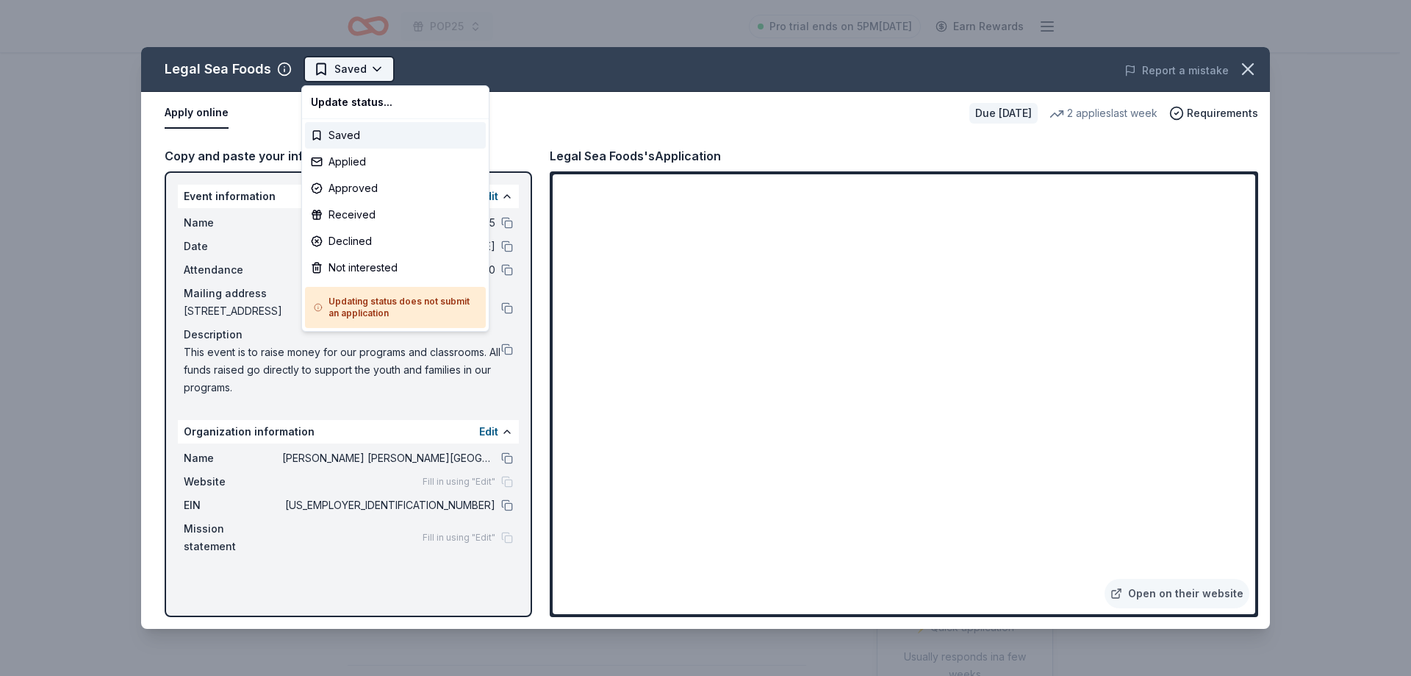
click at [365, 79] on html "POP25 Pro trial ends on 5PM, 8/19 Earn Rewards Due in 23 days Share Legal Sea F…" at bounding box center [705, 338] width 1411 height 676
click at [356, 187] on div "Approved" at bounding box center [395, 188] width 181 height 26
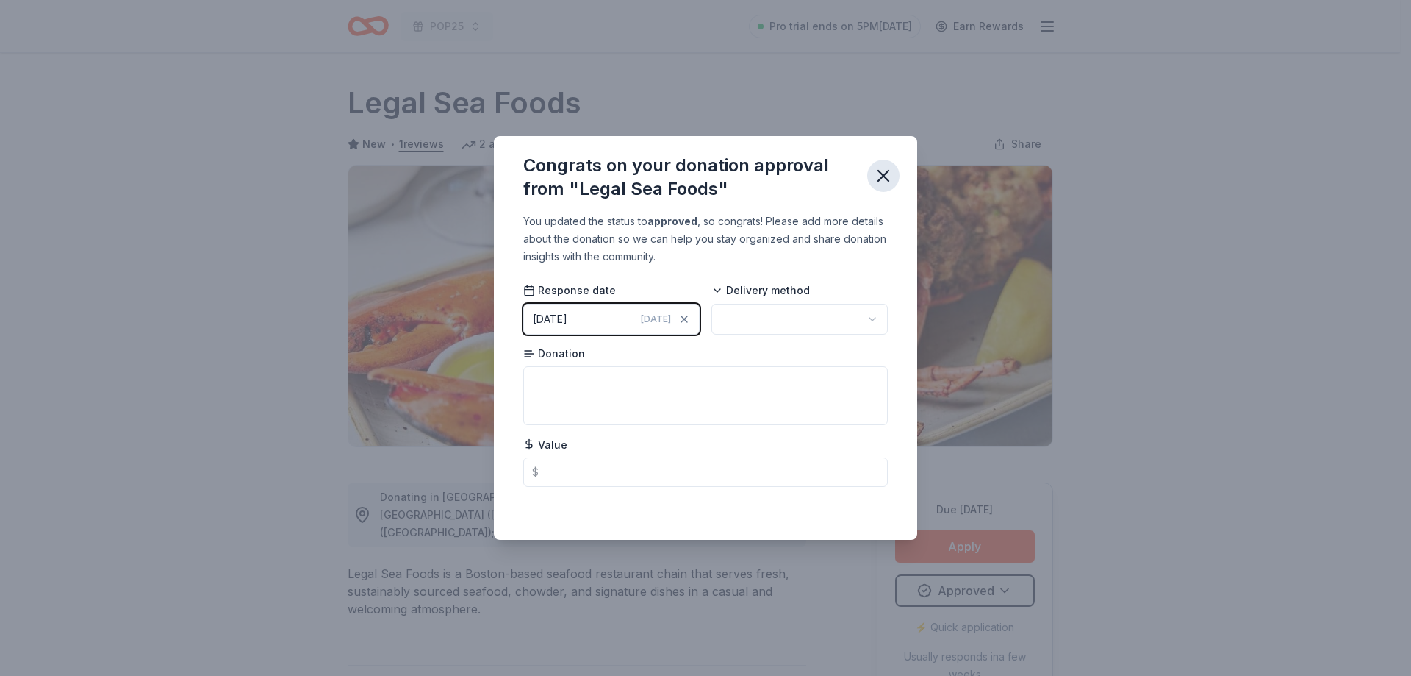
click at [885, 174] on icon "button" at bounding box center [883, 176] width 10 height 10
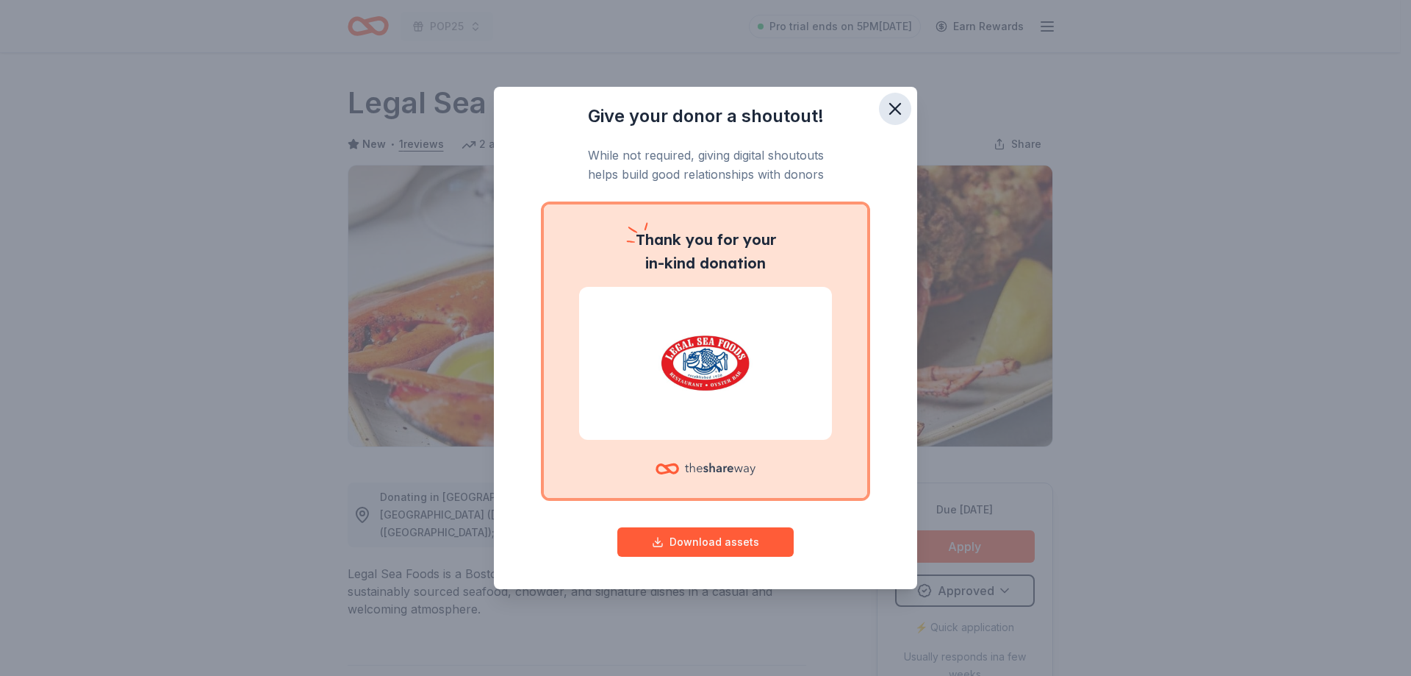
click at [889, 105] on icon "button" at bounding box center [895, 108] width 21 height 21
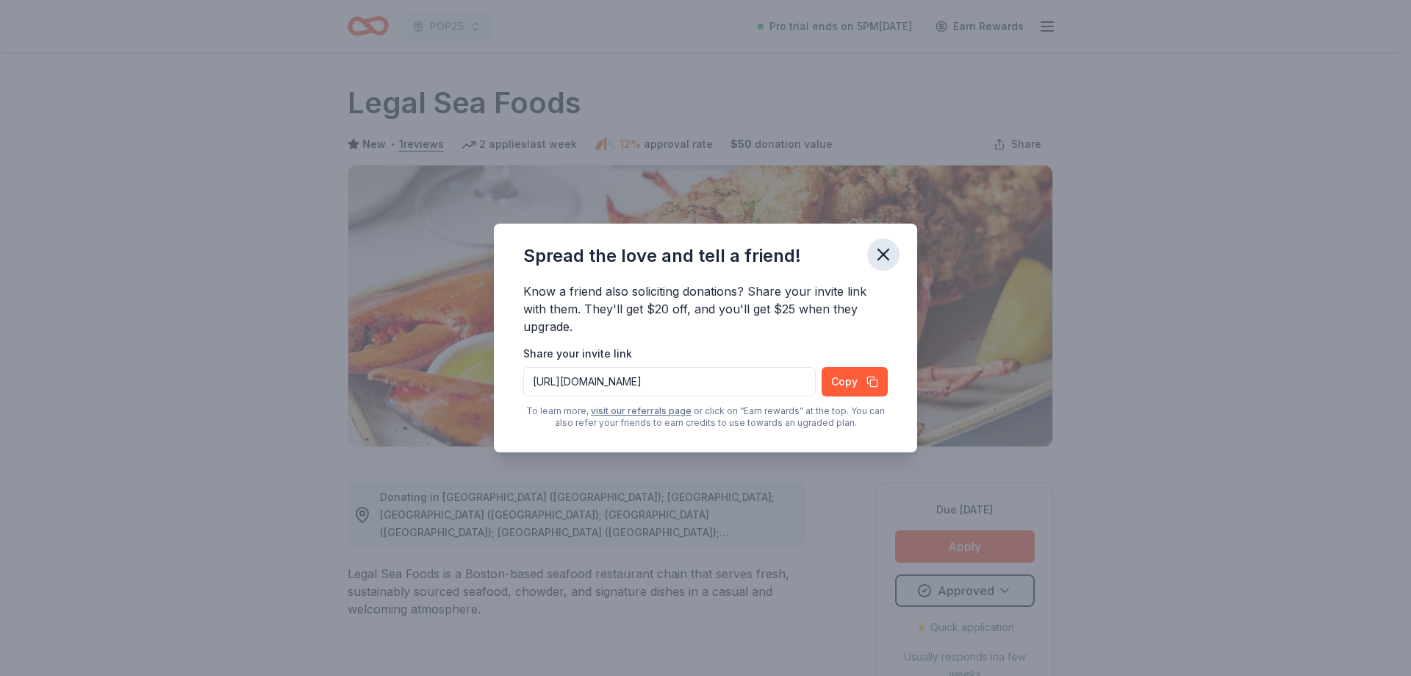
click at [881, 251] on icon "button" at bounding box center [883, 254] width 10 height 10
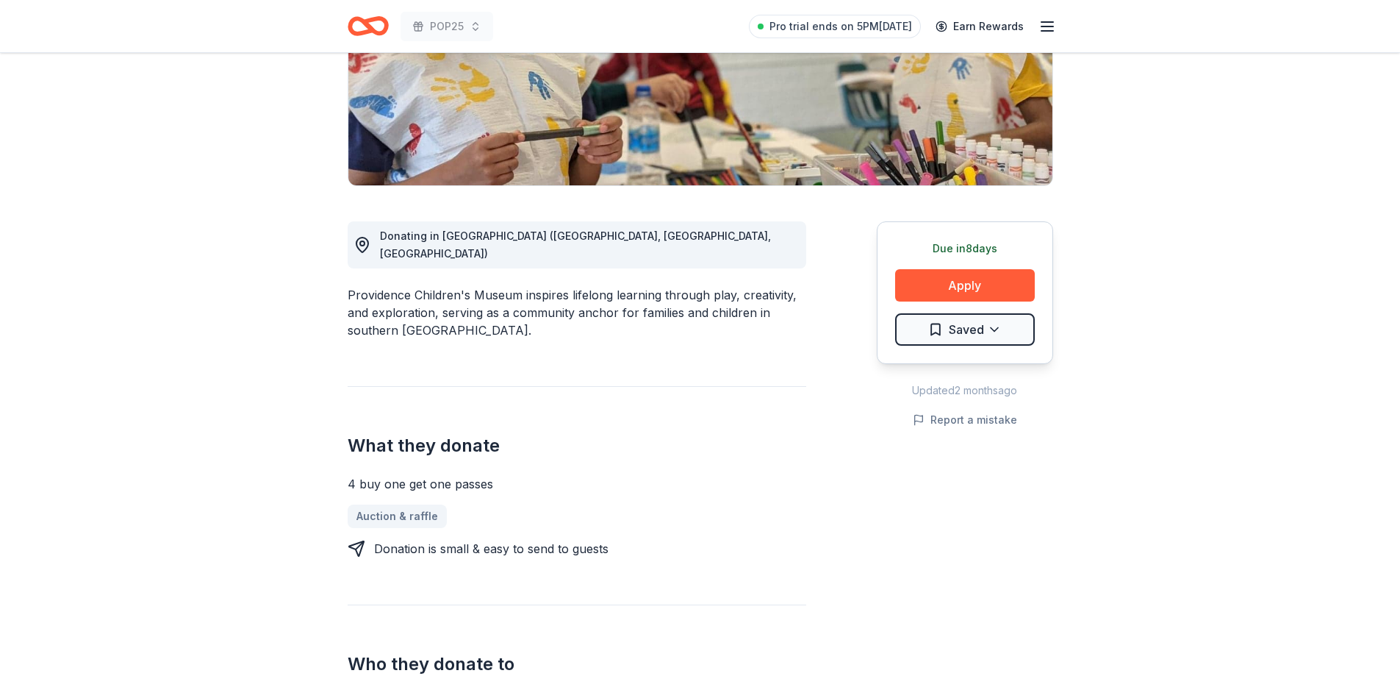
scroll to position [294, 0]
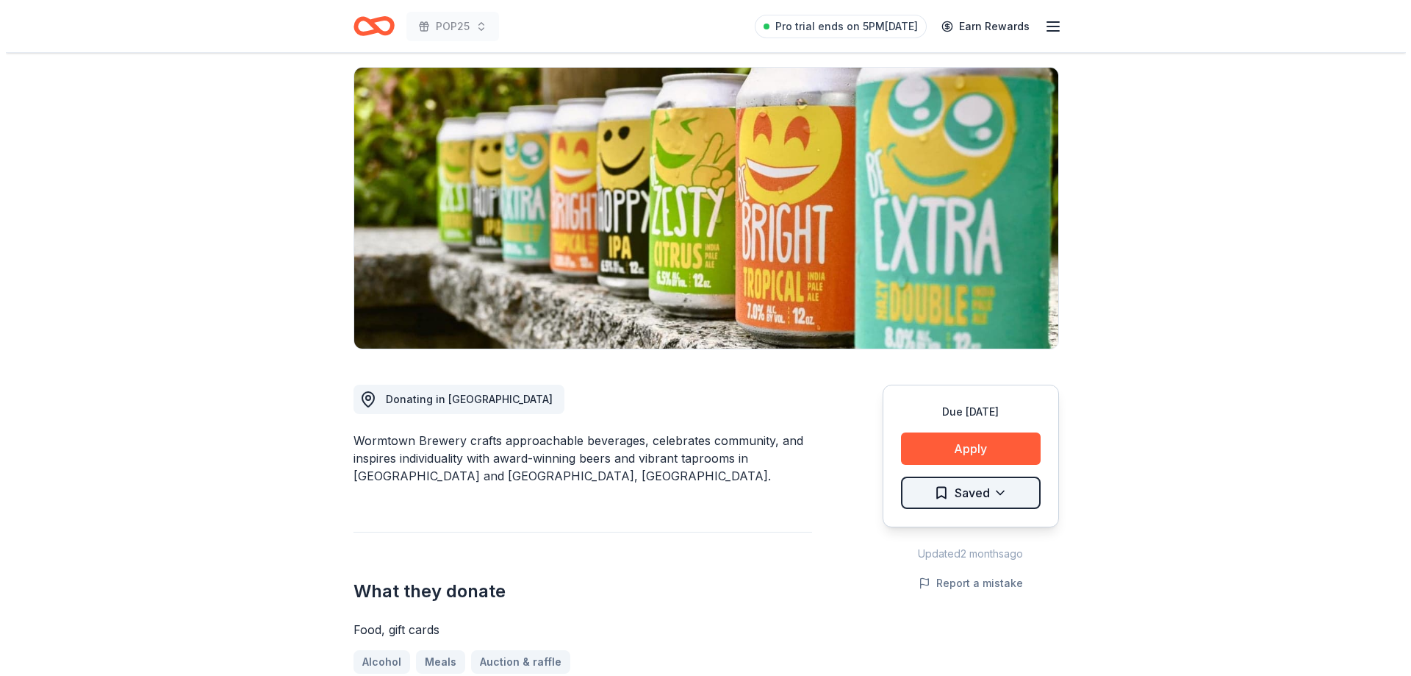
scroll to position [147, 0]
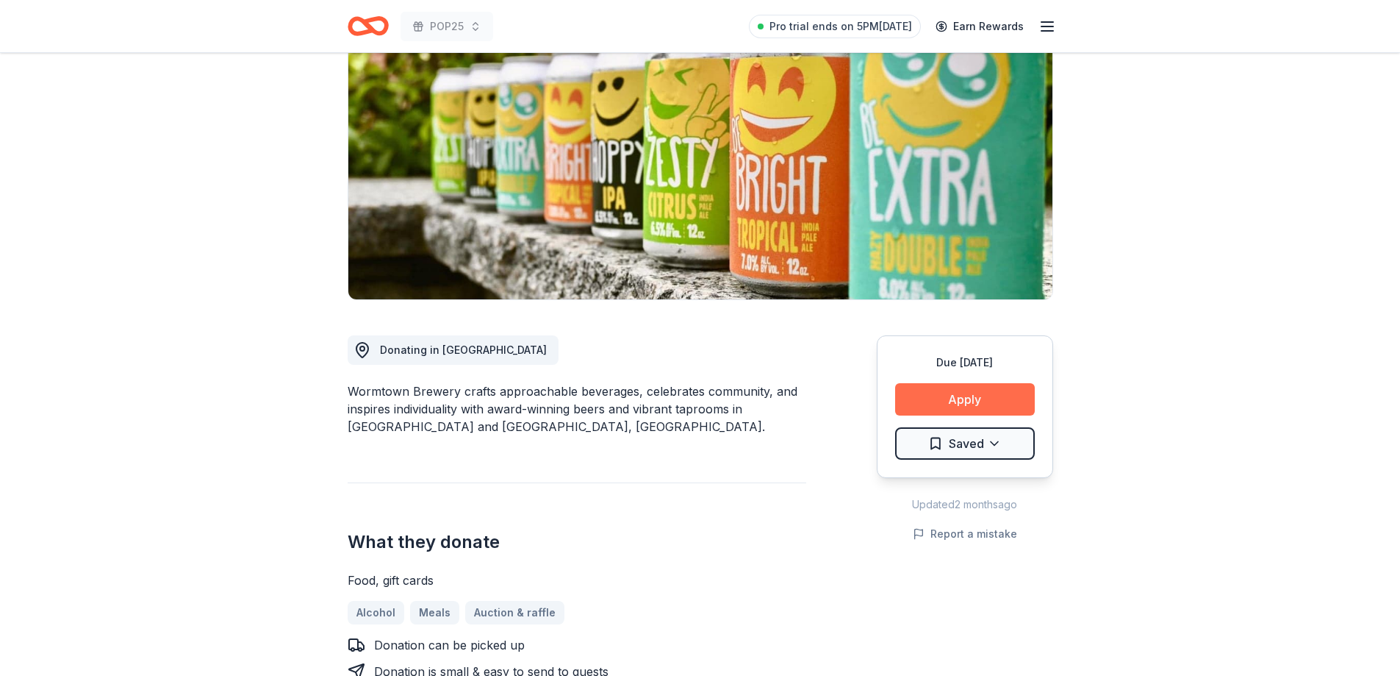
click at [959, 402] on button "Apply" at bounding box center [965, 399] width 140 height 32
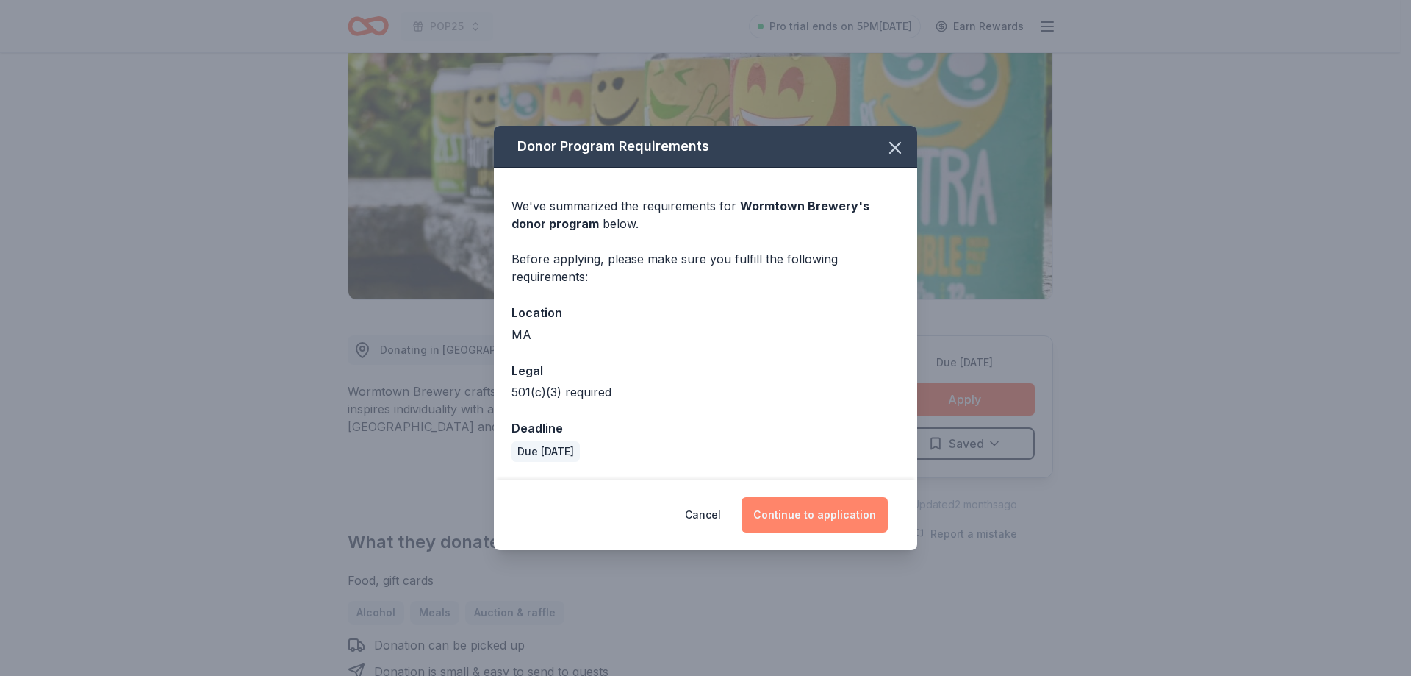
click at [827, 509] on button "Continue to application" at bounding box center [815, 514] width 146 height 35
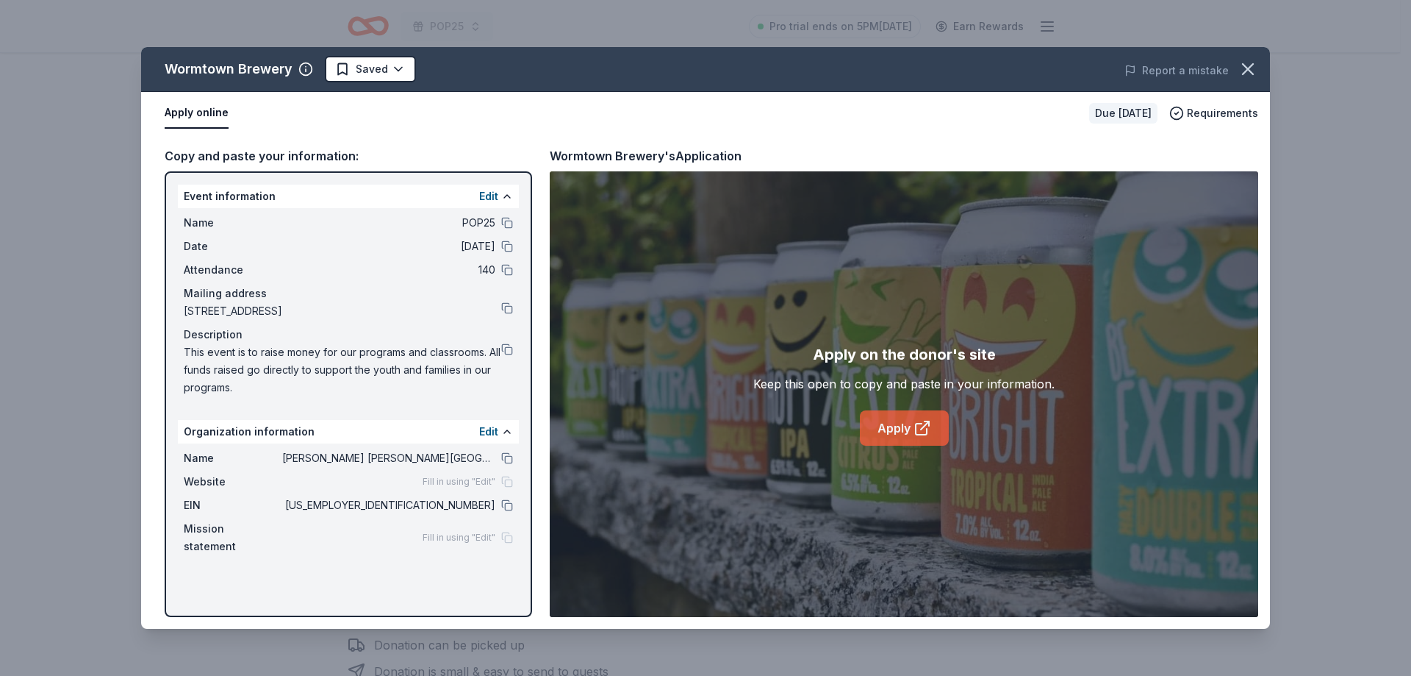
click at [895, 431] on link "Apply" at bounding box center [904, 427] width 89 height 35
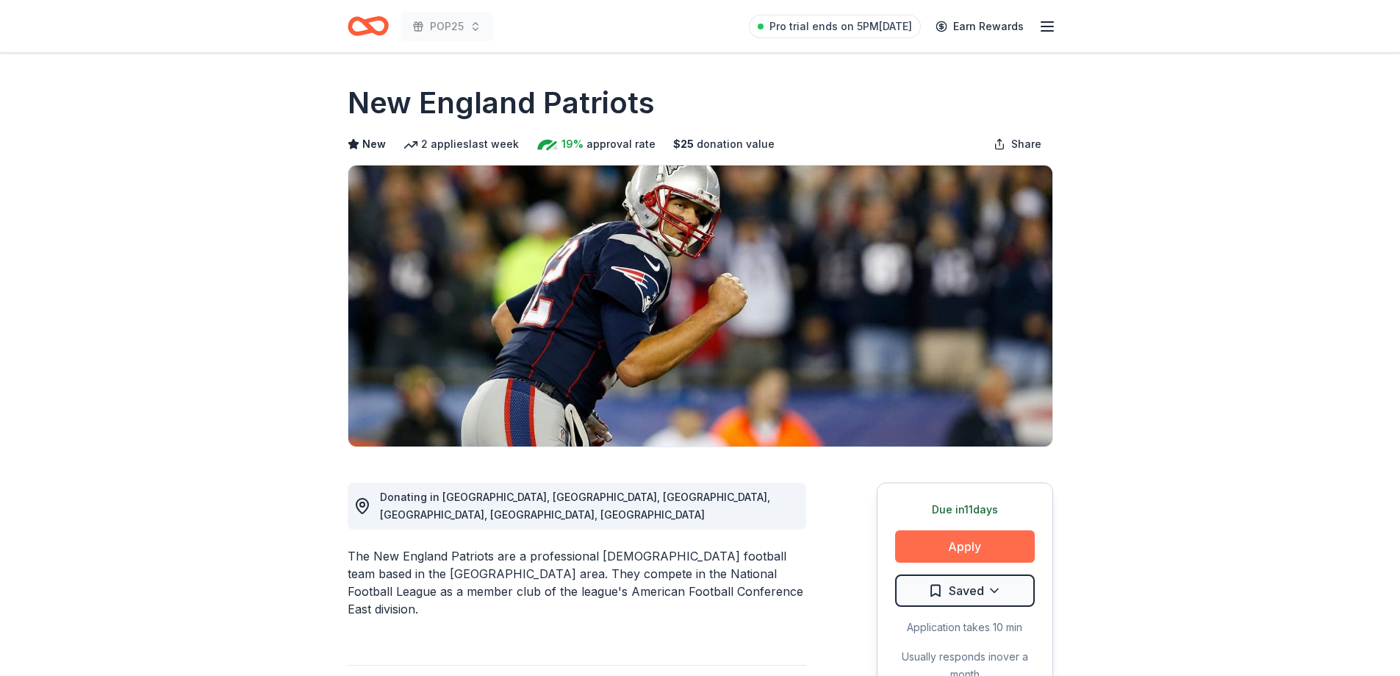
click at [981, 551] on button "Apply" at bounding box center [965, 546] width 140 height 32
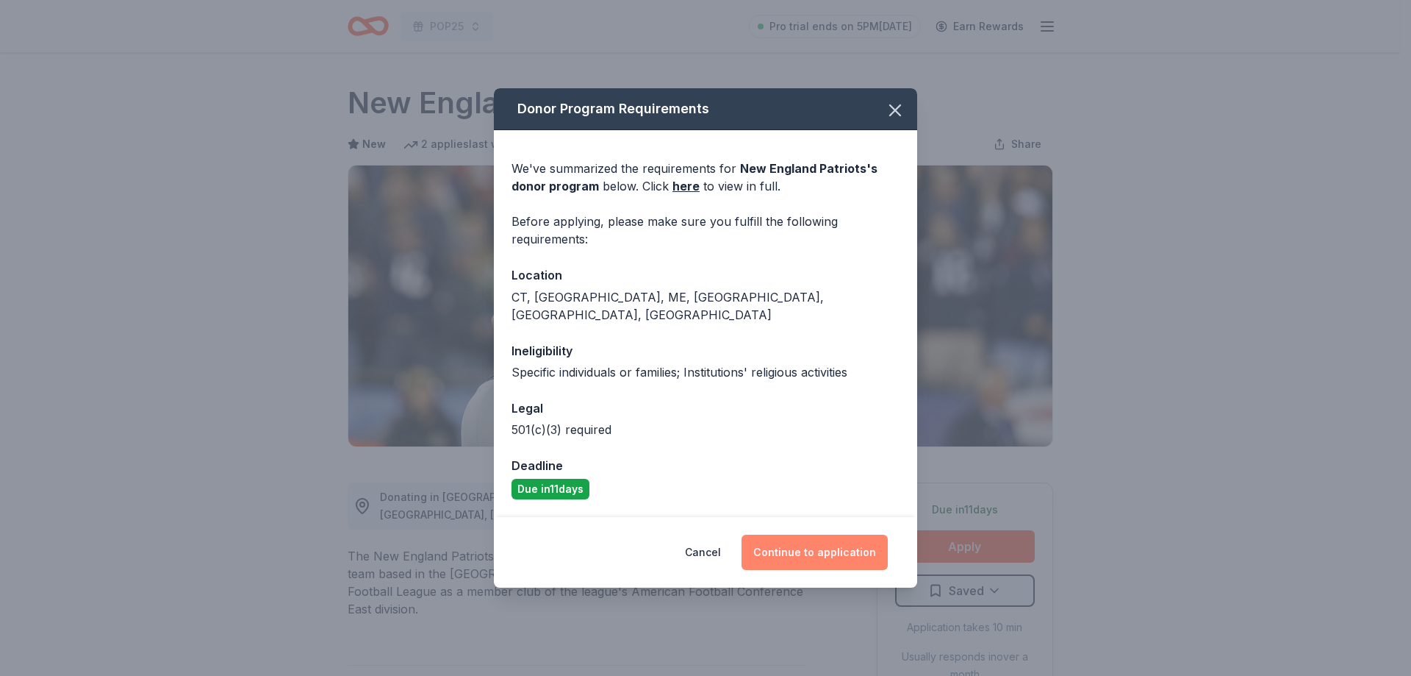
click at [796, 534] on button "Continue to application" at bounding box center [815, 551] width 146 height 35
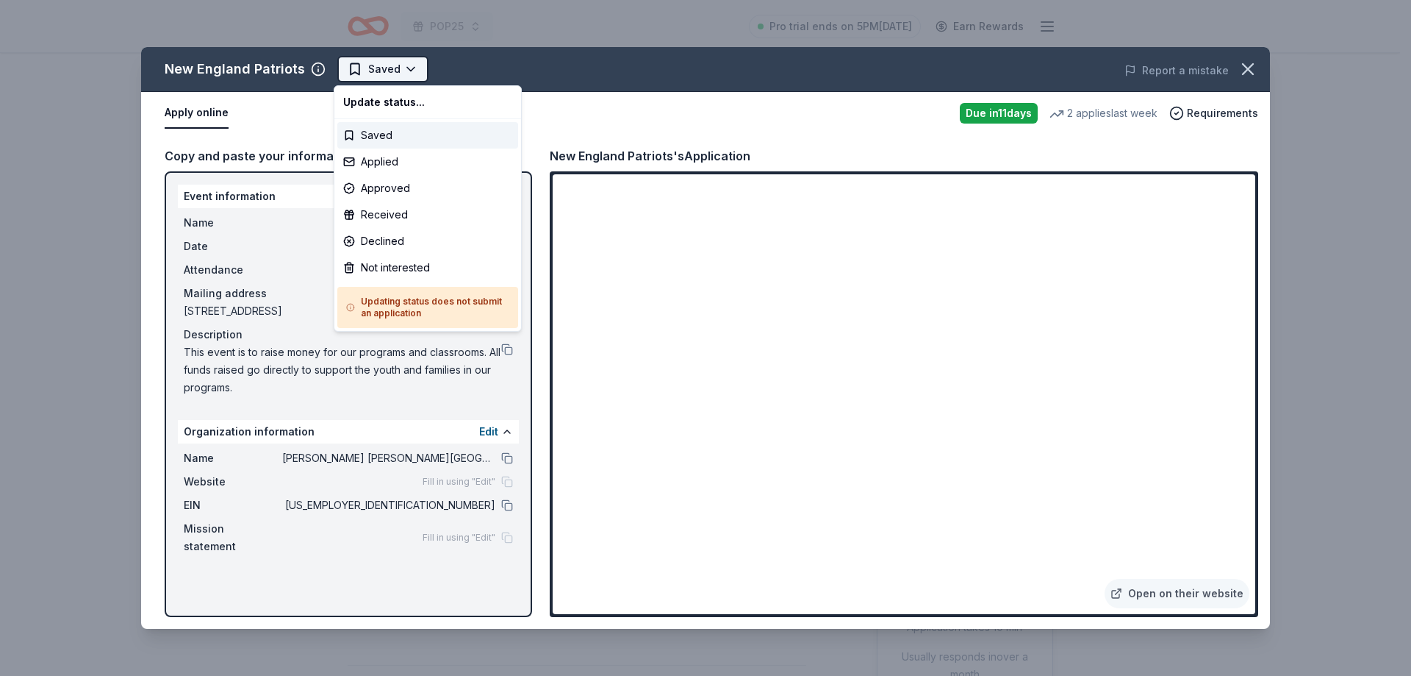
click at [393, 74] on html "POP25 Pro trial ends on 5PM[DATE] Earn Rewards Due [DATE] Share New England Pat…" at bounding box center [705, 338] width 1411 height 676
click at [403, 162] on div "Applied" at bounding box center [427, 161] width 181 height 26
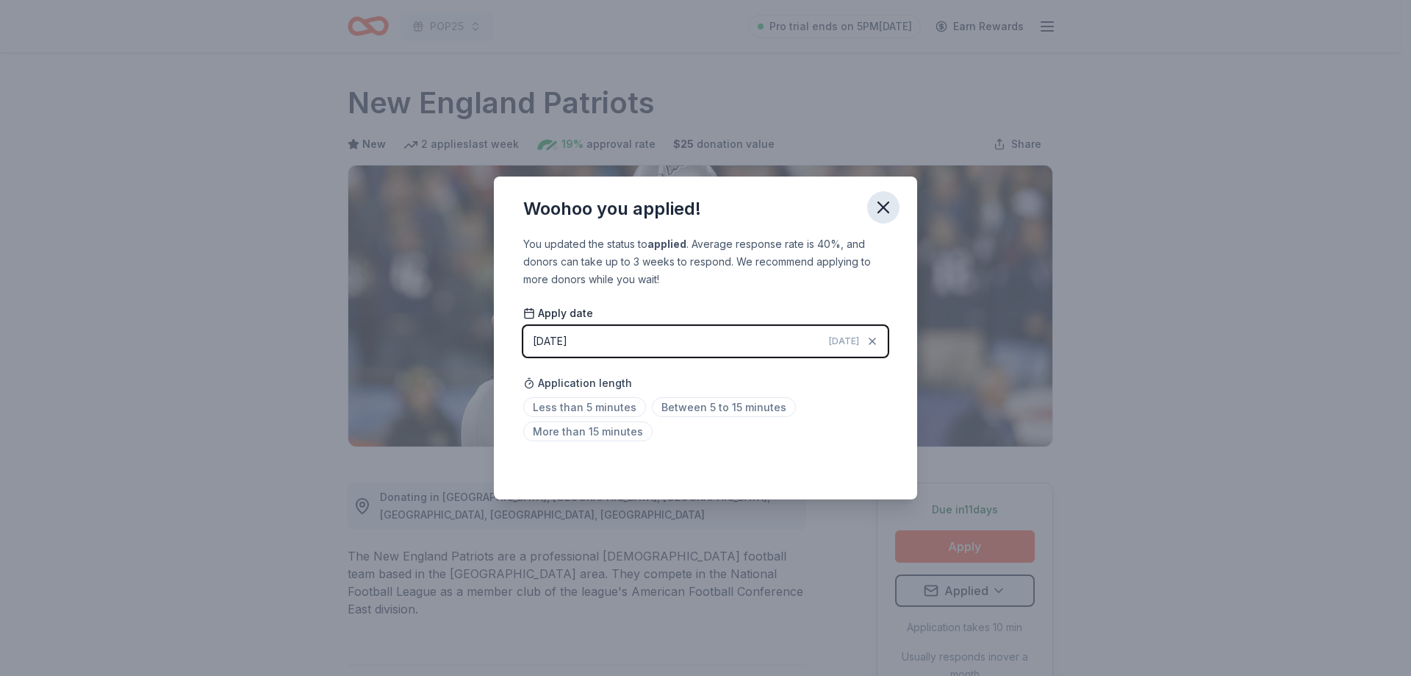
click at [892, 201] on icon "button" at bounding box center [883, 207] width 21 height 21
